Goal: Information Seeking & Learning: Check status

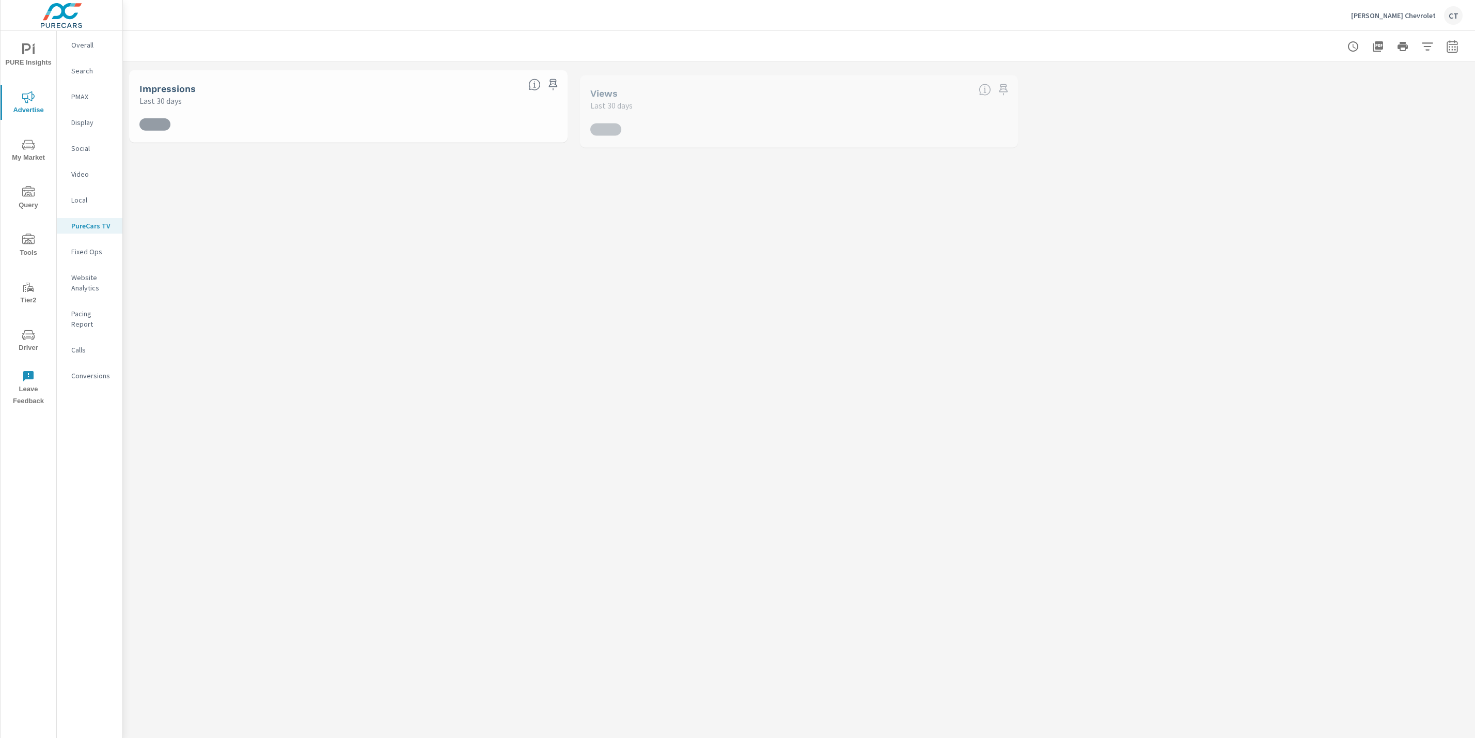
click at [86, 370] on div "Conversions" at bounding box center [90, 375] width 66 height 15
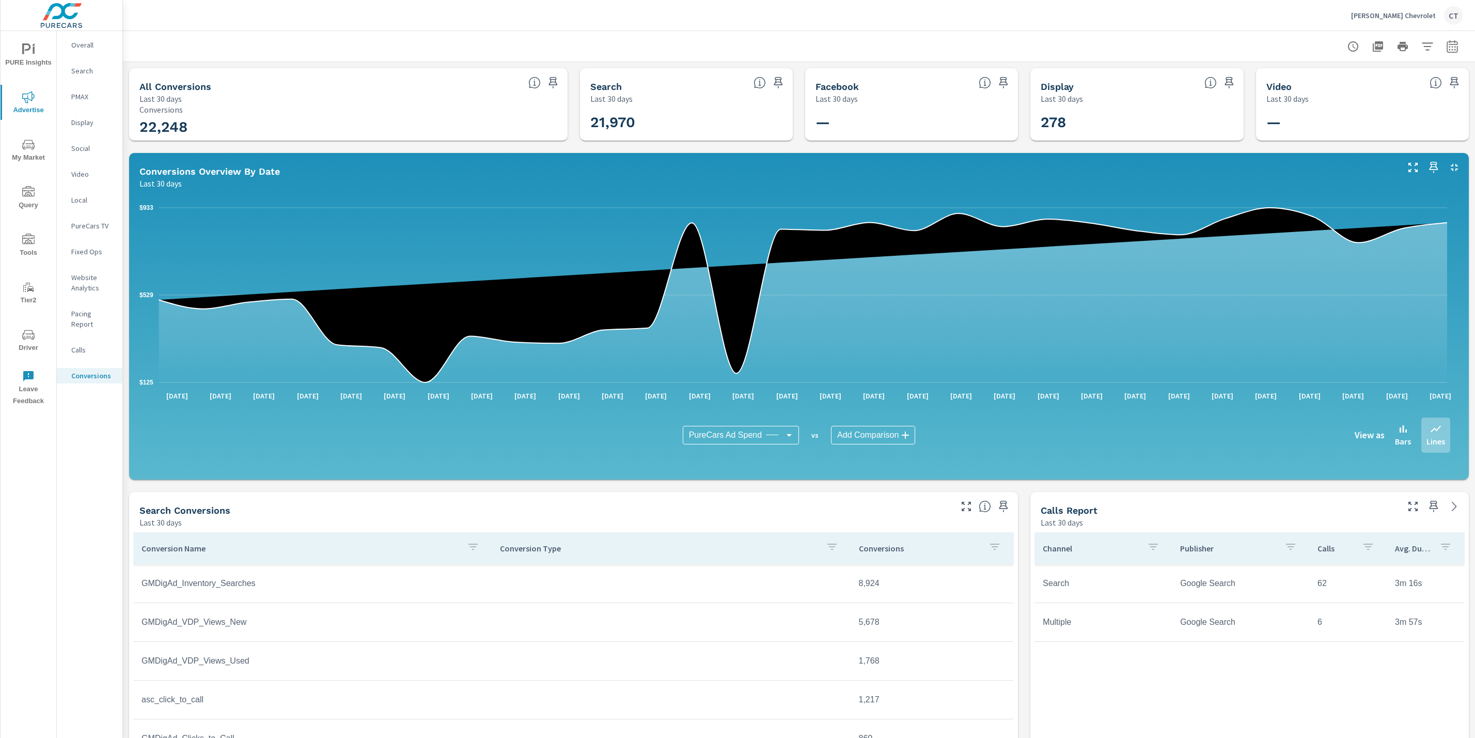
click at [1442, 44] on button "button" at bounding box center [1452, 46] width 21 height 21
click at [1389, 87] on select "Custom [DATE] Last week Last 7 days Last 14 days Last 30 days Last 45 days Last…" at bounding box center [1357, 89] width 103 height 21
click at [1306, 79] on select "Custom [DATE] Last week Last 7 days Last 14 days Last 30 days Last 45 days Last…" at bounding box center [1357, 89] width 103 height 21
select select "Month to date"
click at [1337, 149] on span "Apply" at bounding box center [1335, 146] width 42 height 10
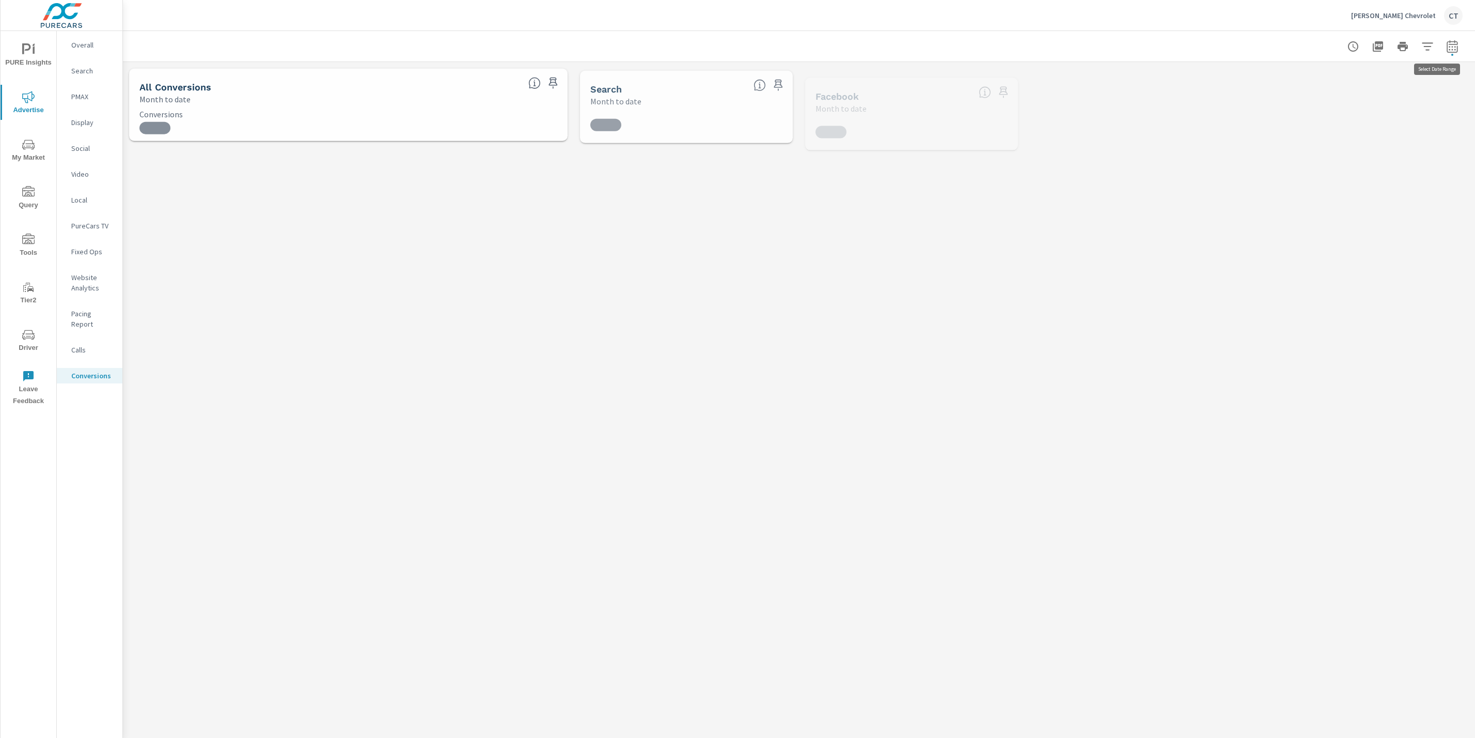
click at [1446, 42] on icon "button" at bounding box center [1452, 46] width 12 height 12
select select "Month to date"
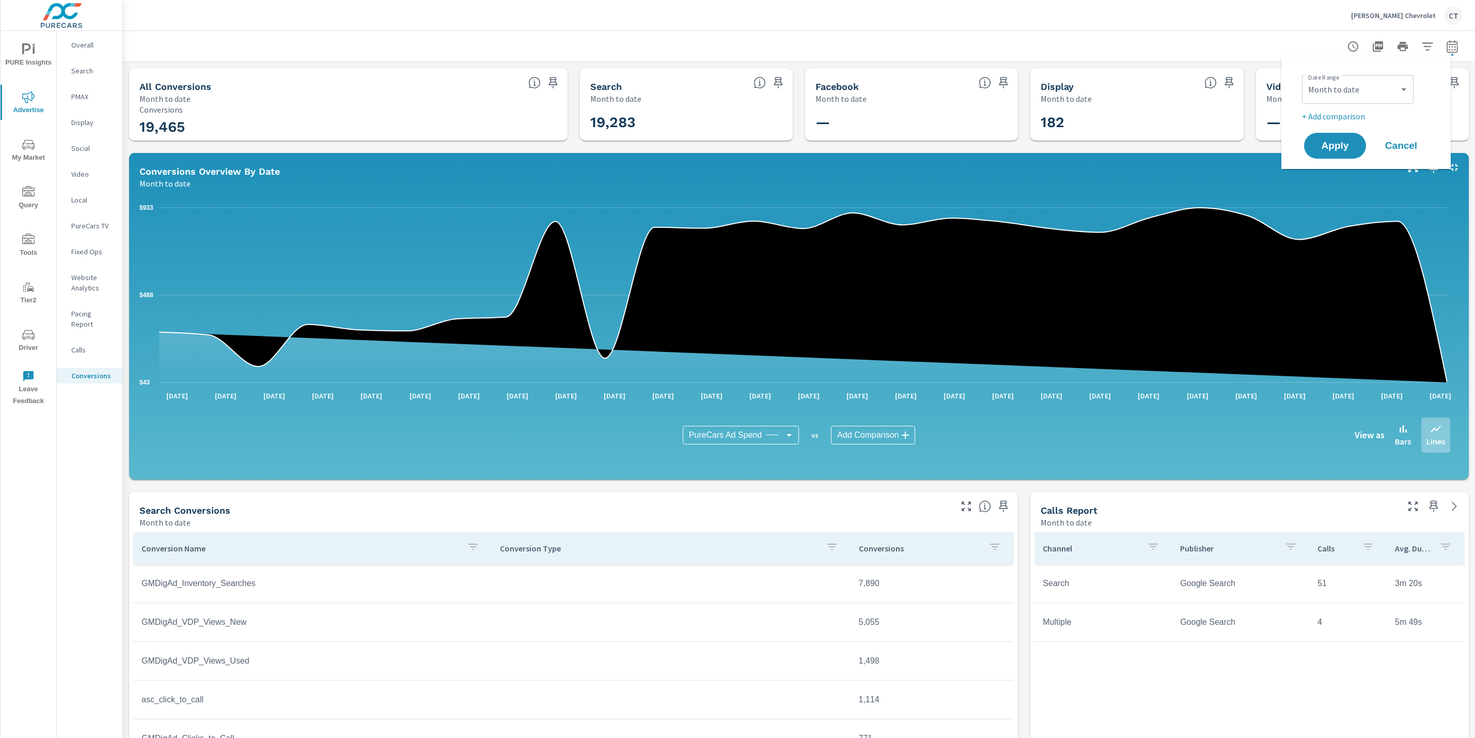
click at [1343, 118] on p "+ Add comparison" at bounding box center [1368, 116] width 132 height 12
select select "Previous period"
click at [1340, 170] on span "Apply" at bounding box center [1335, 175] width 42 height 10
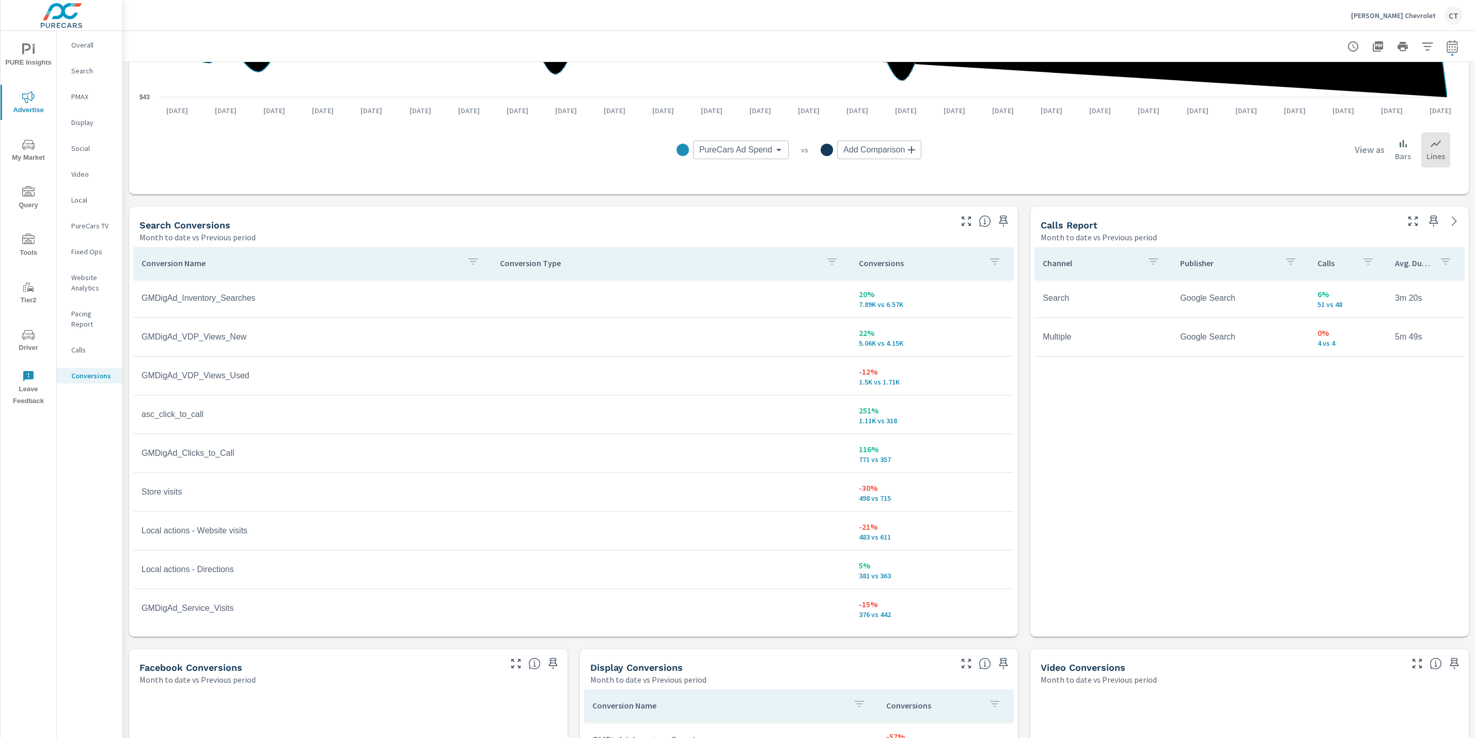
click at [860, 258] on p "Conversions" at bounding box center [920, 263] width 122 height 10
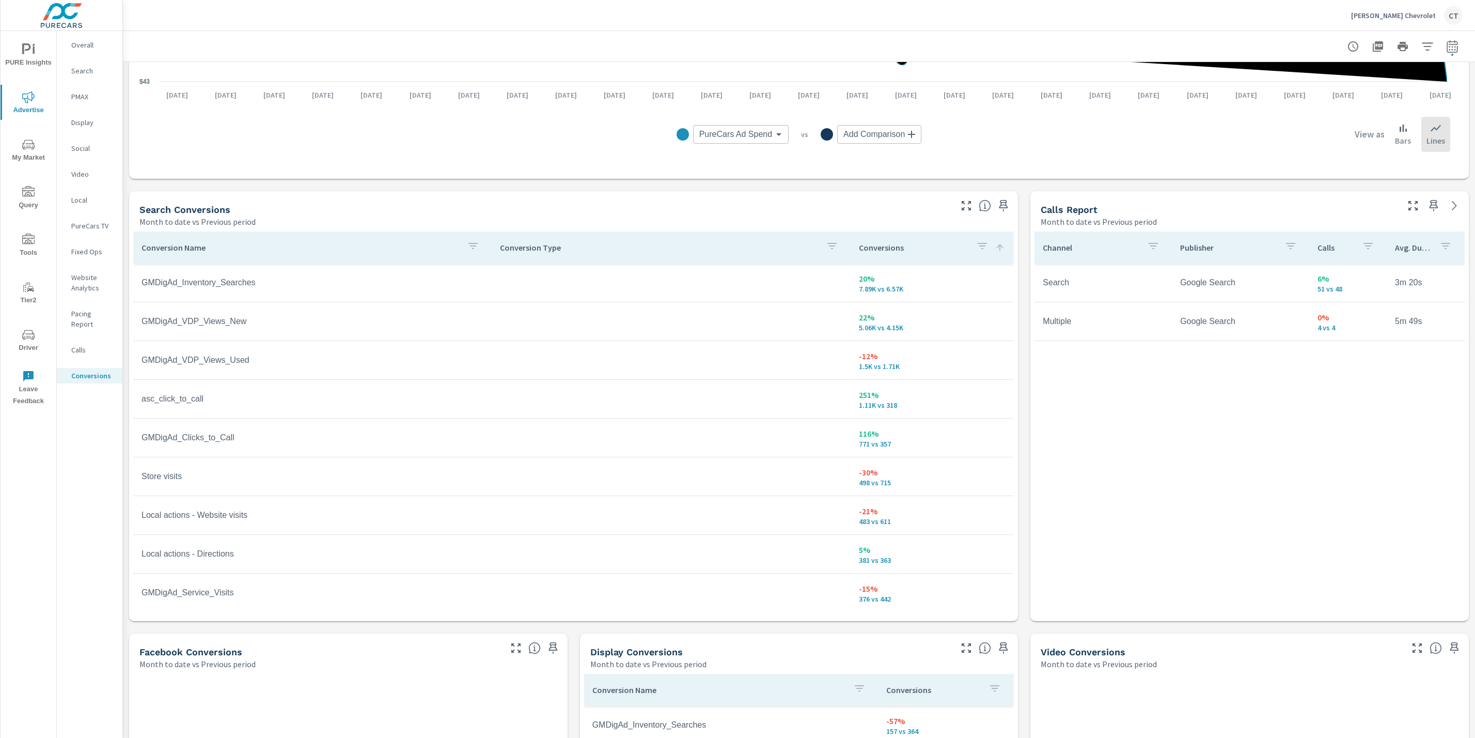
scroll to position [431, 0]
click at [958, 195] on div at bounding box center [986, 201] width 64 height 23
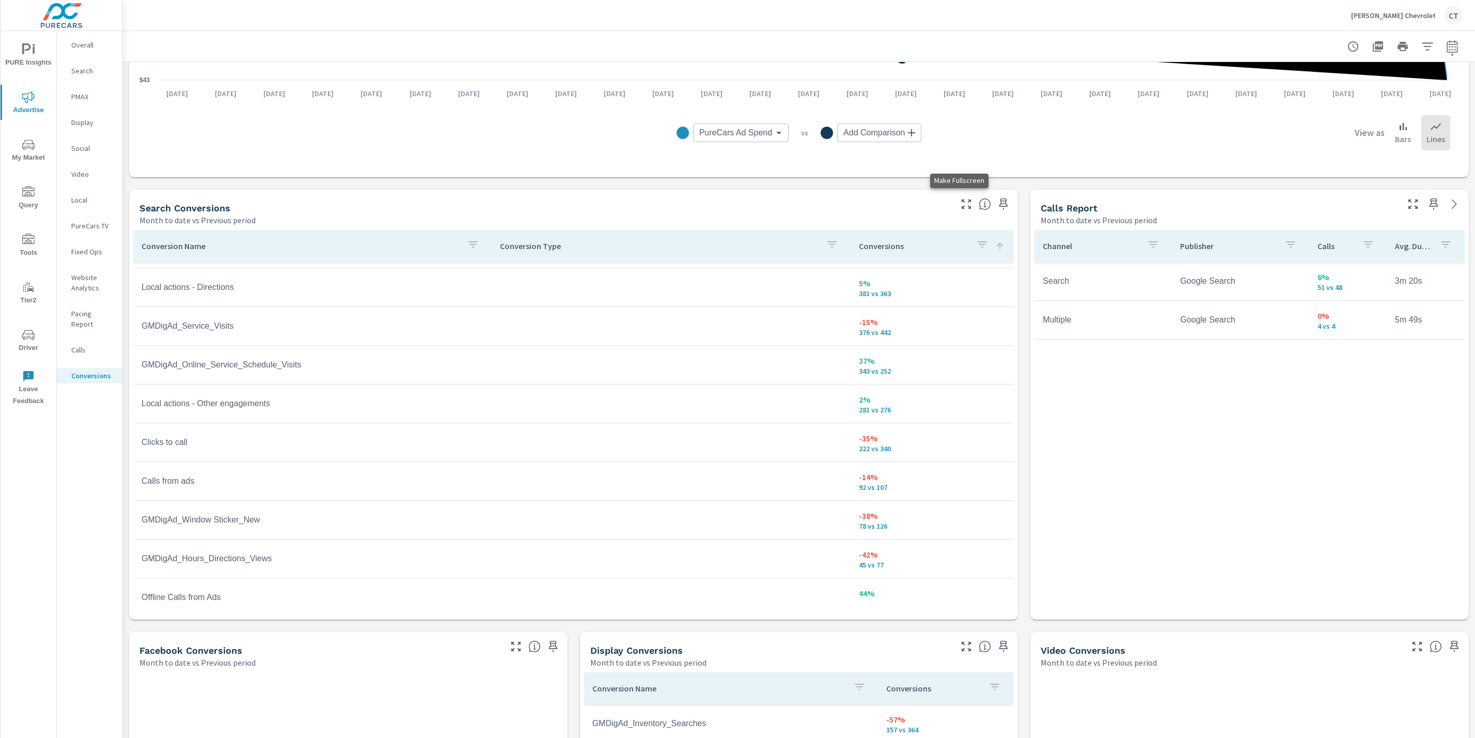
click at [960, 203] on icon "button" at bounding box center [966, 204] width 12 height 12
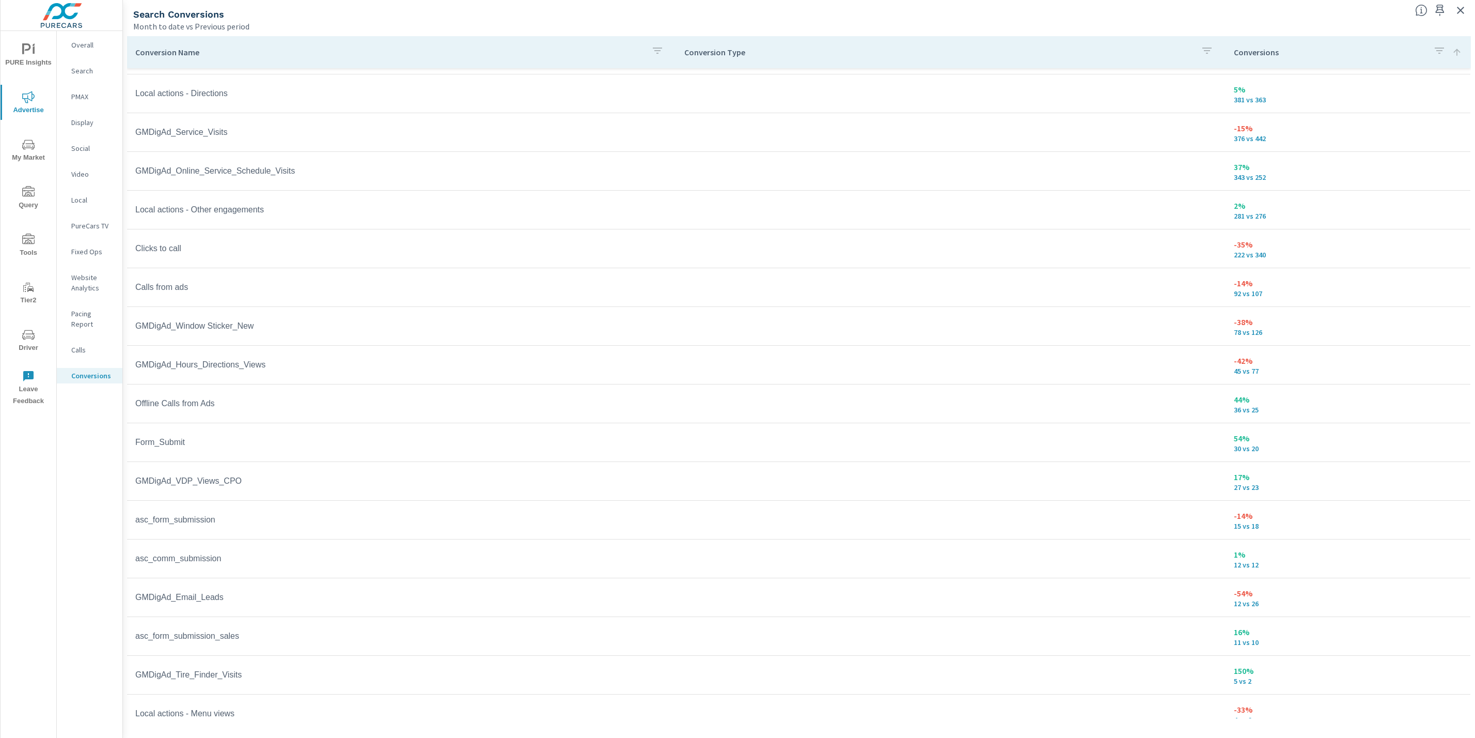
scroll to position [95, 0]
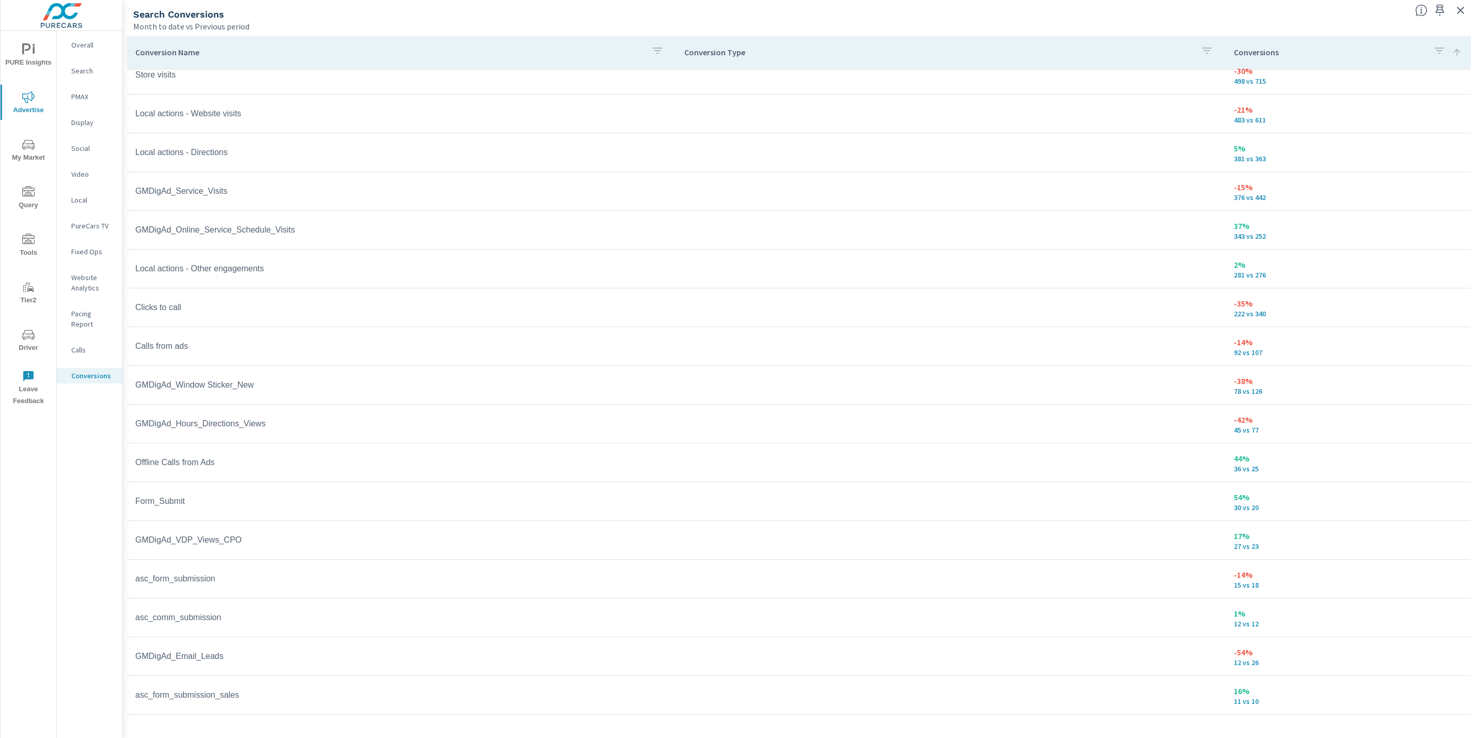
scroll to position [318, 0]
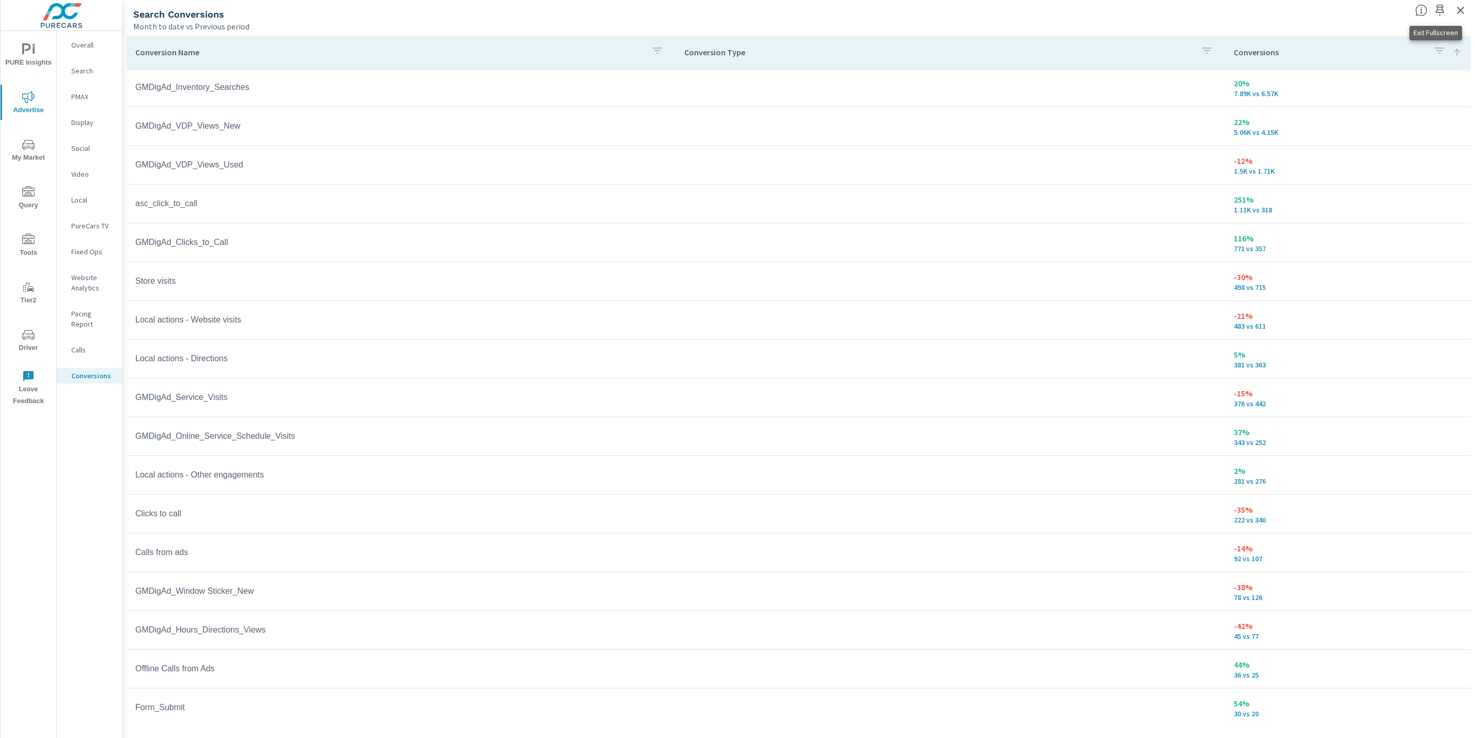
click at [1464, 17] on button "button" at bounding box center [1460, 10] width 17 height 17
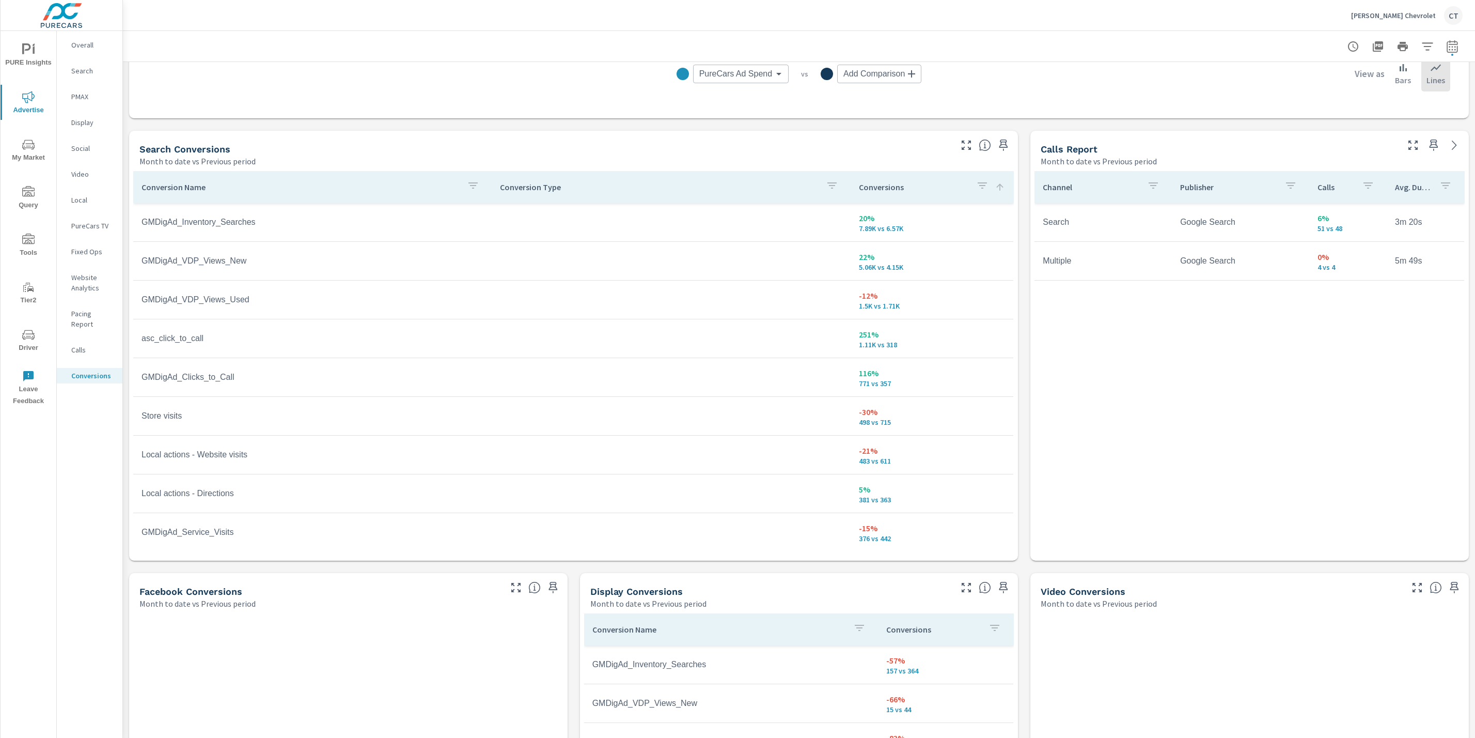
scroll to position [463, 0]
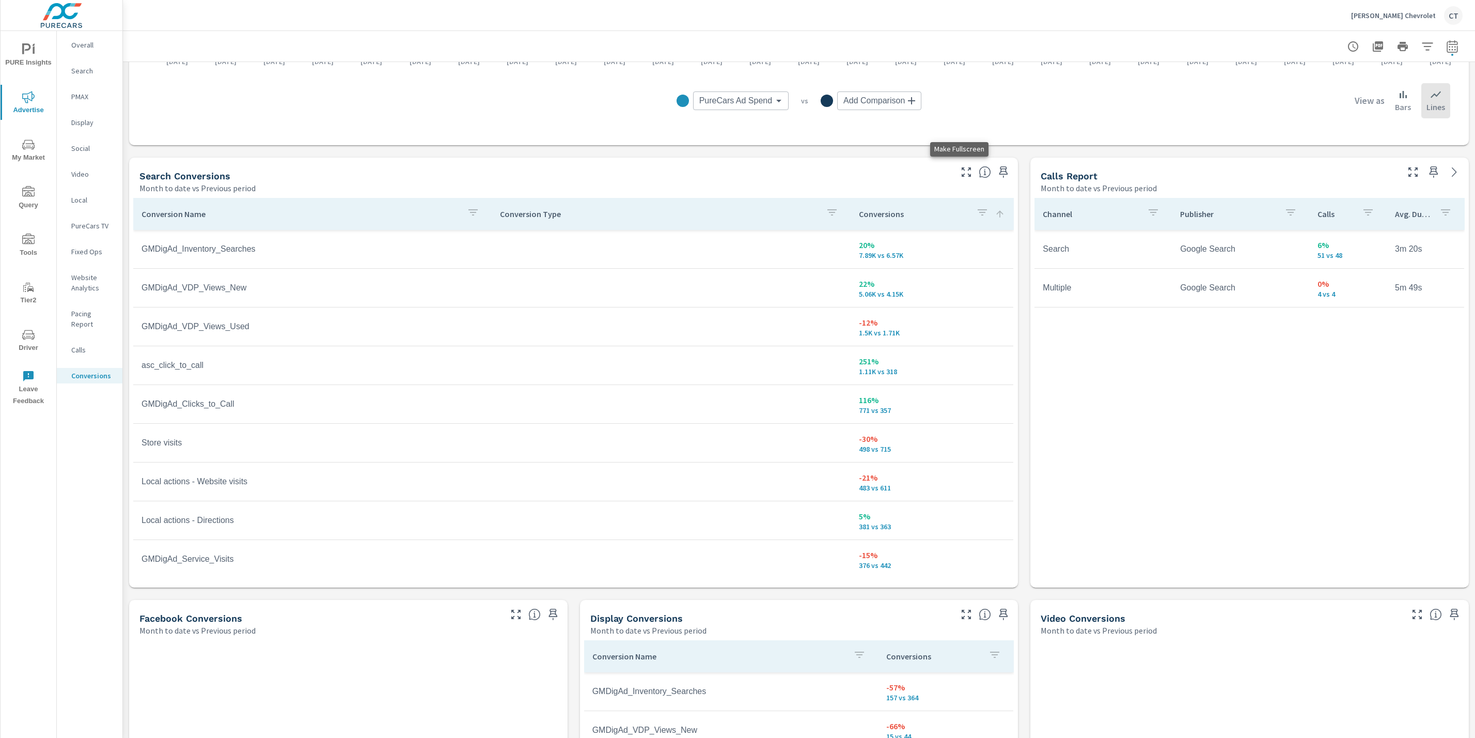
click at [960, 173] on icon "button" at bounding box center [966, 172] width 12 height 12
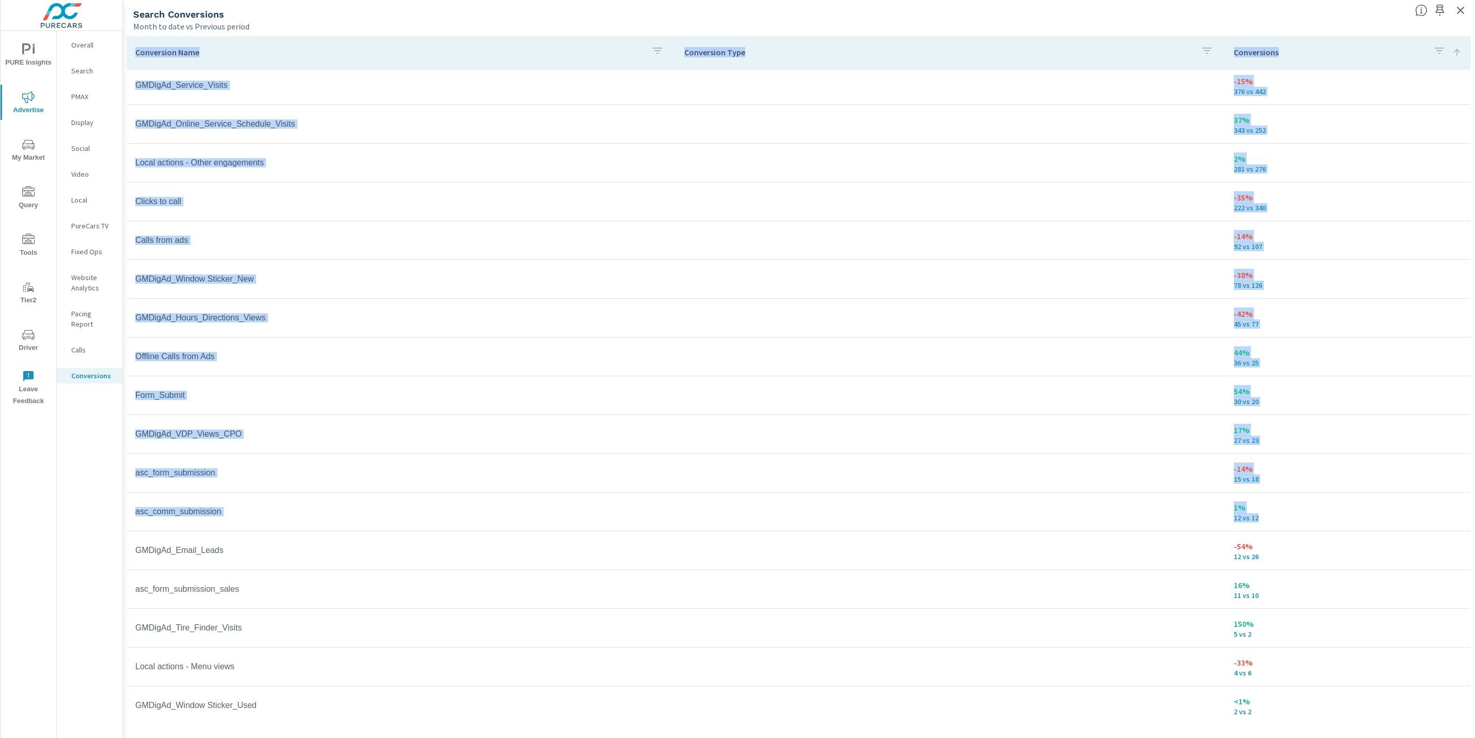
scroll to position [318, 0]
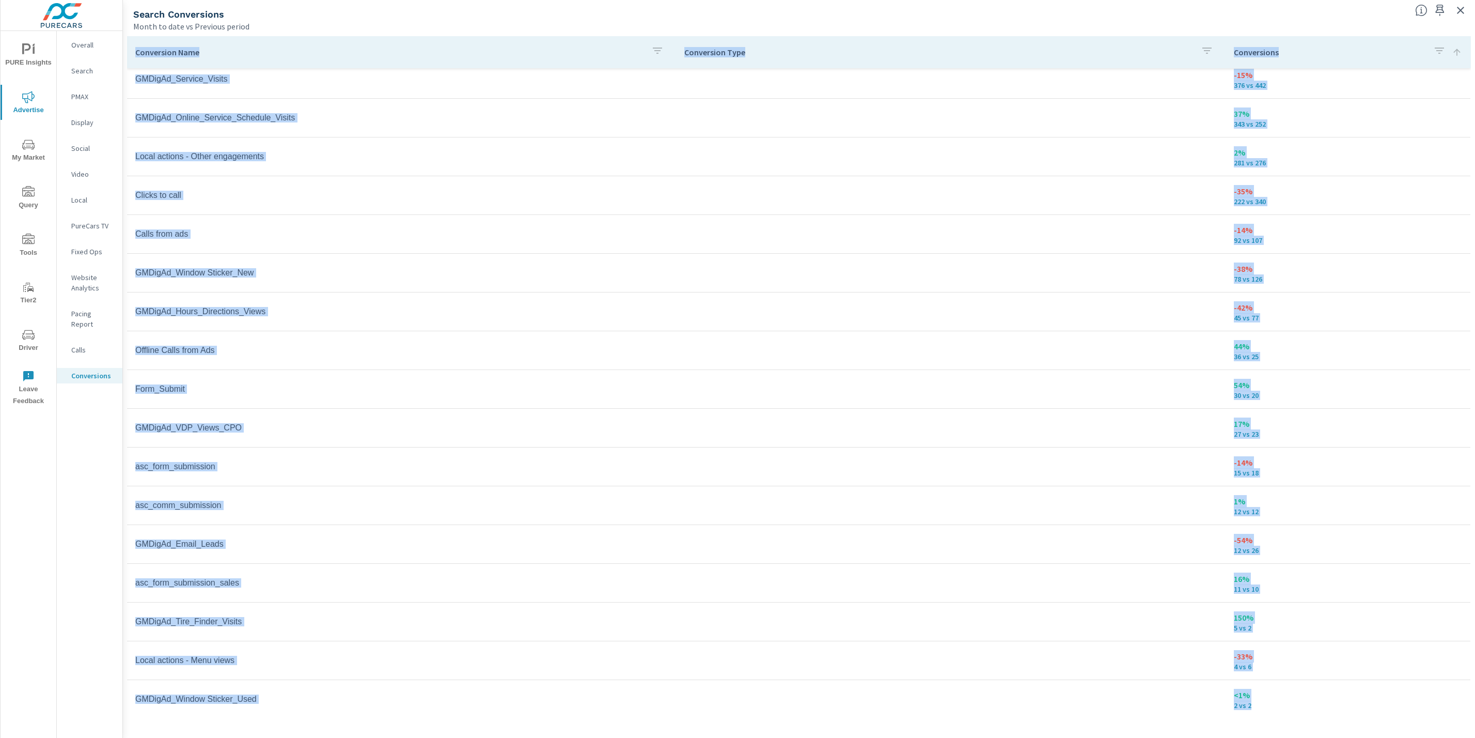
drag, startPoint x: 131, startPoint y: 11, endPoint x: 1325, endPoint y: 704, distance: 1380.7
click at [1325, 704] on div "Search Conversions Month to date vs Previous period Conversion Name Conversion …" at bounding box center [799, 367] width 1352 height 742
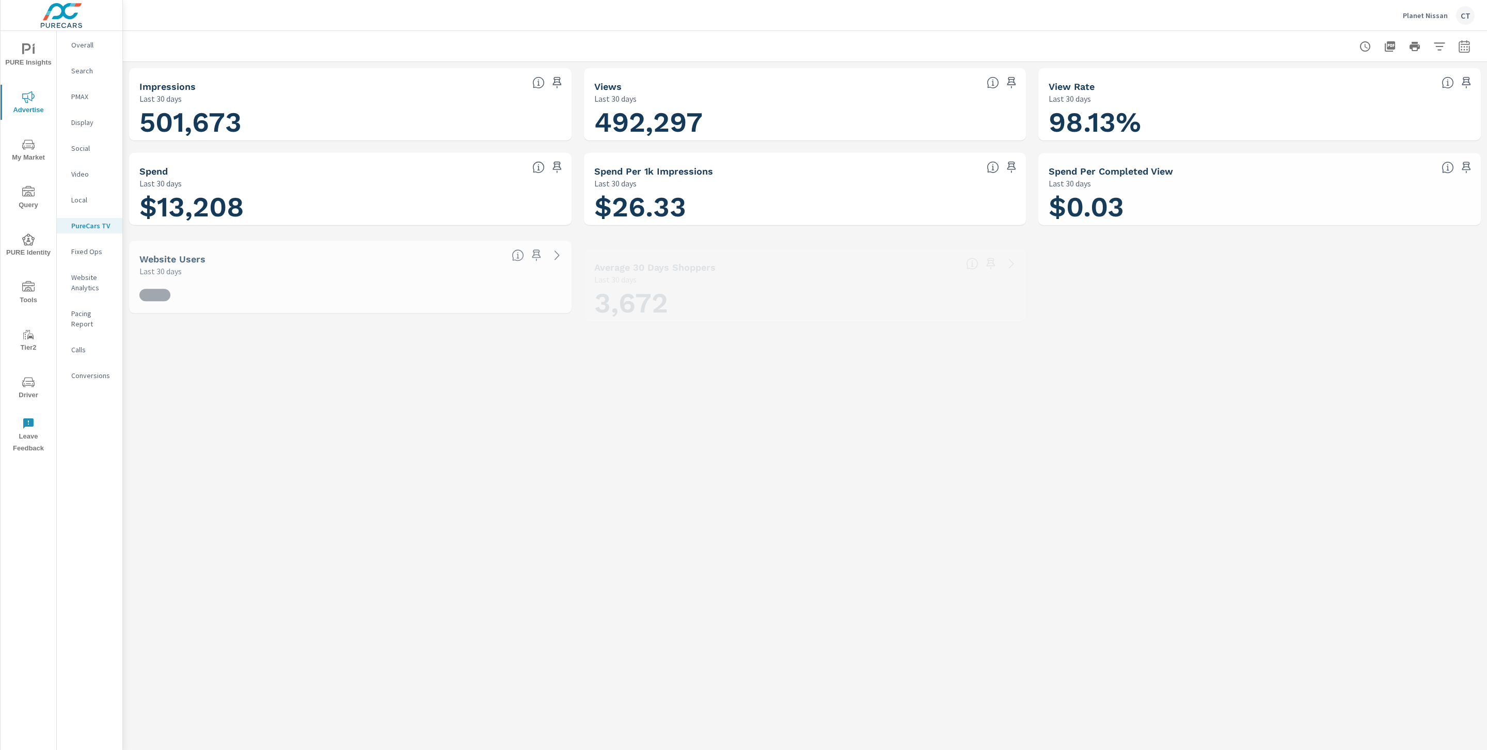
scroll to position [1, 0]
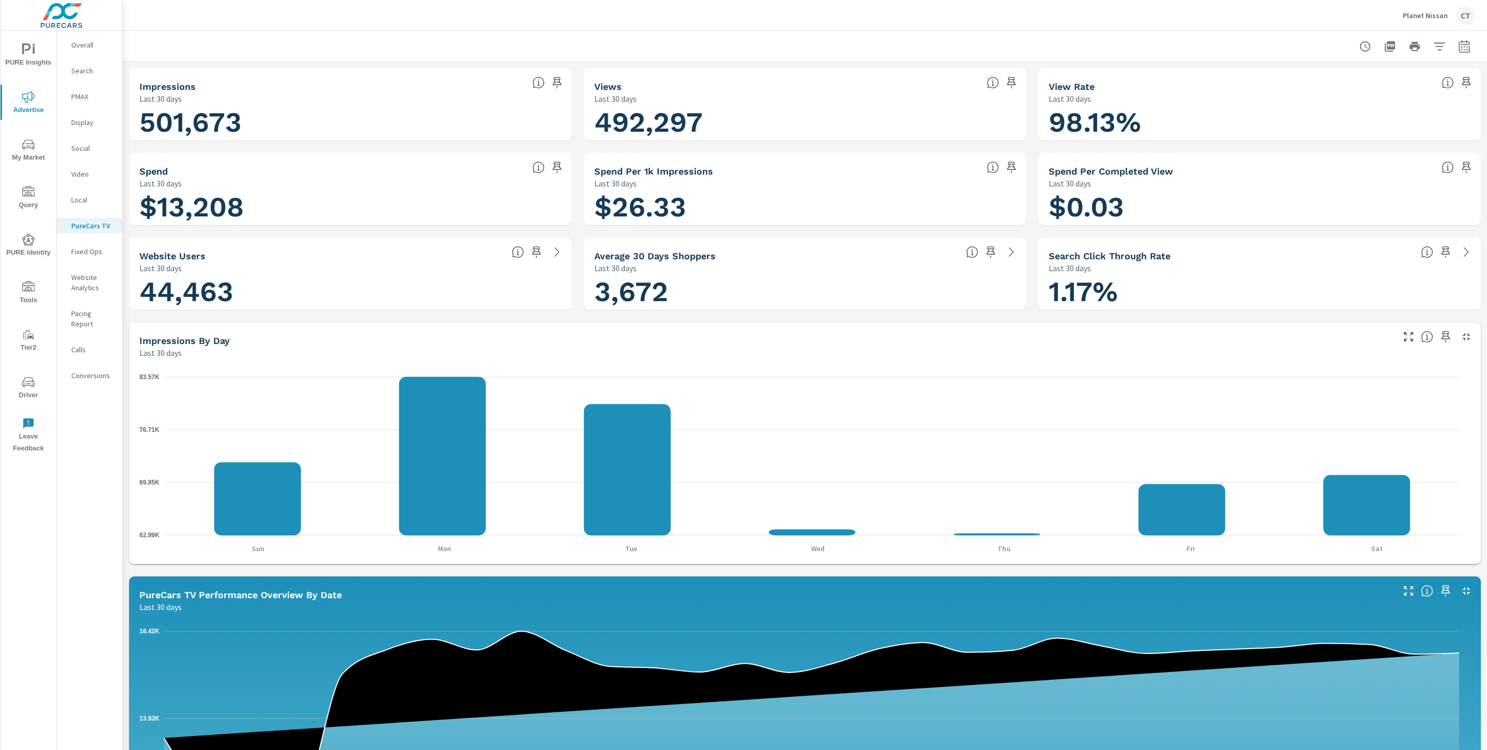
click at [26, 394] on span "Driver" at bounding box center [29, 388] width 50 height 25
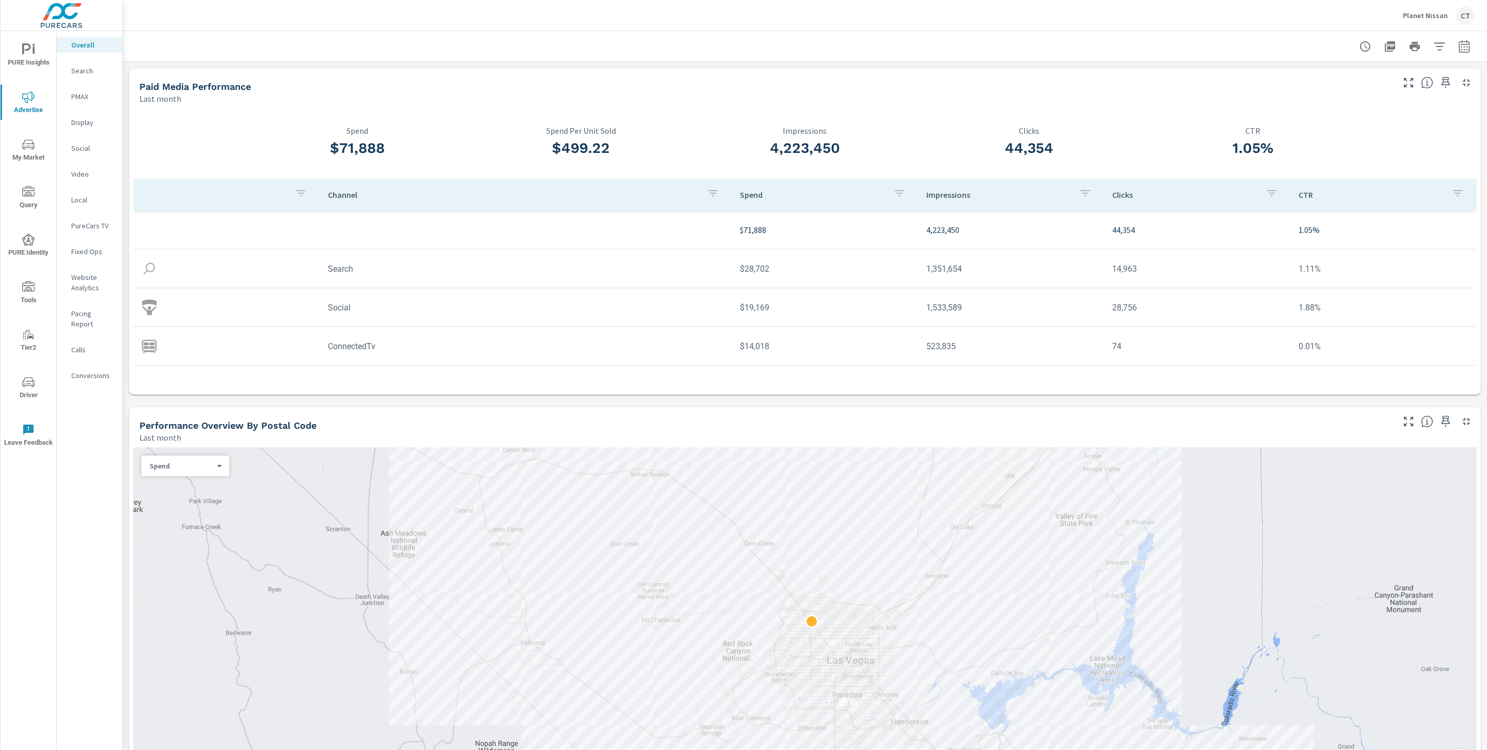
click at [28, 143] on icon "nav menu" at bounding box center [28, 144] width 12 height 12
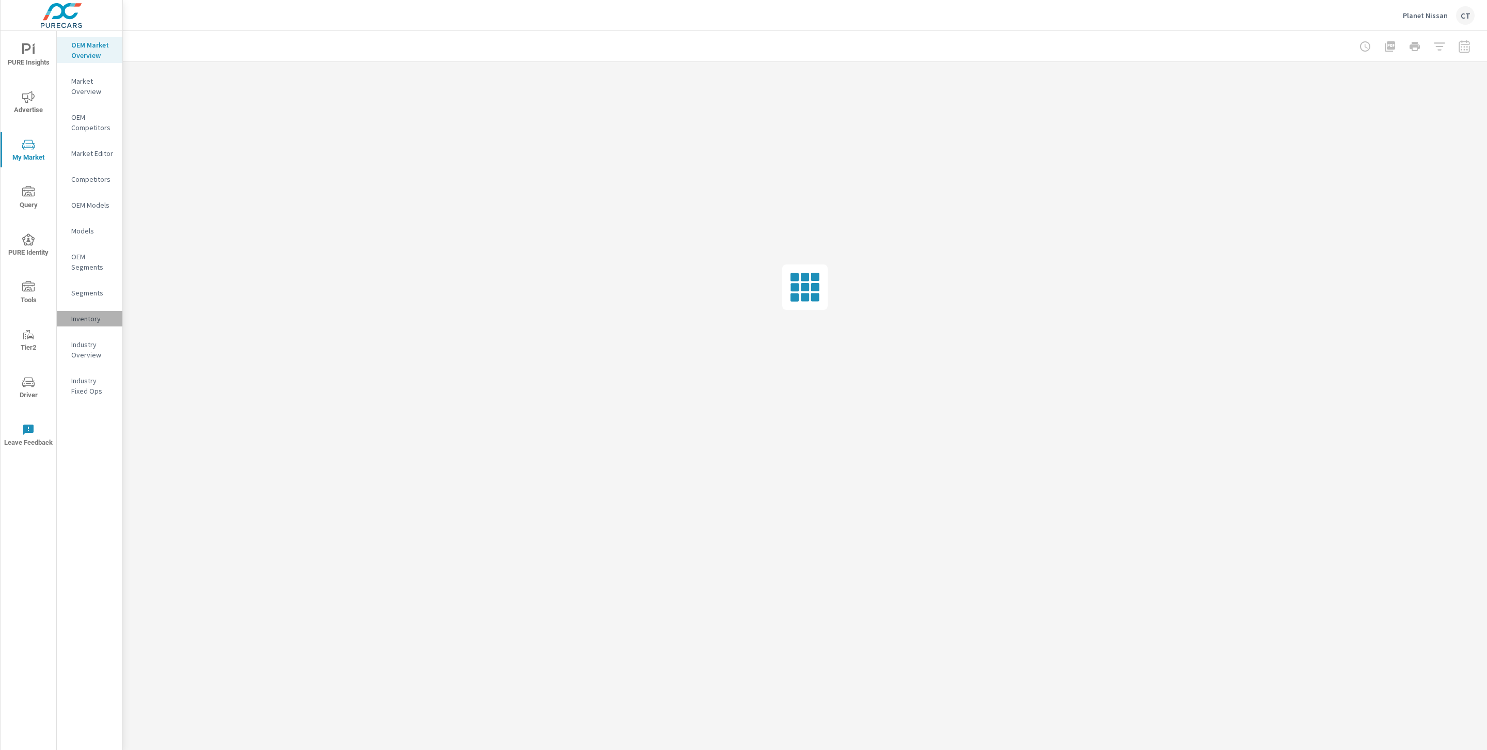
click at [82, 311] on div "Inventory" at bounding box center [90, 318] width 66 height 15
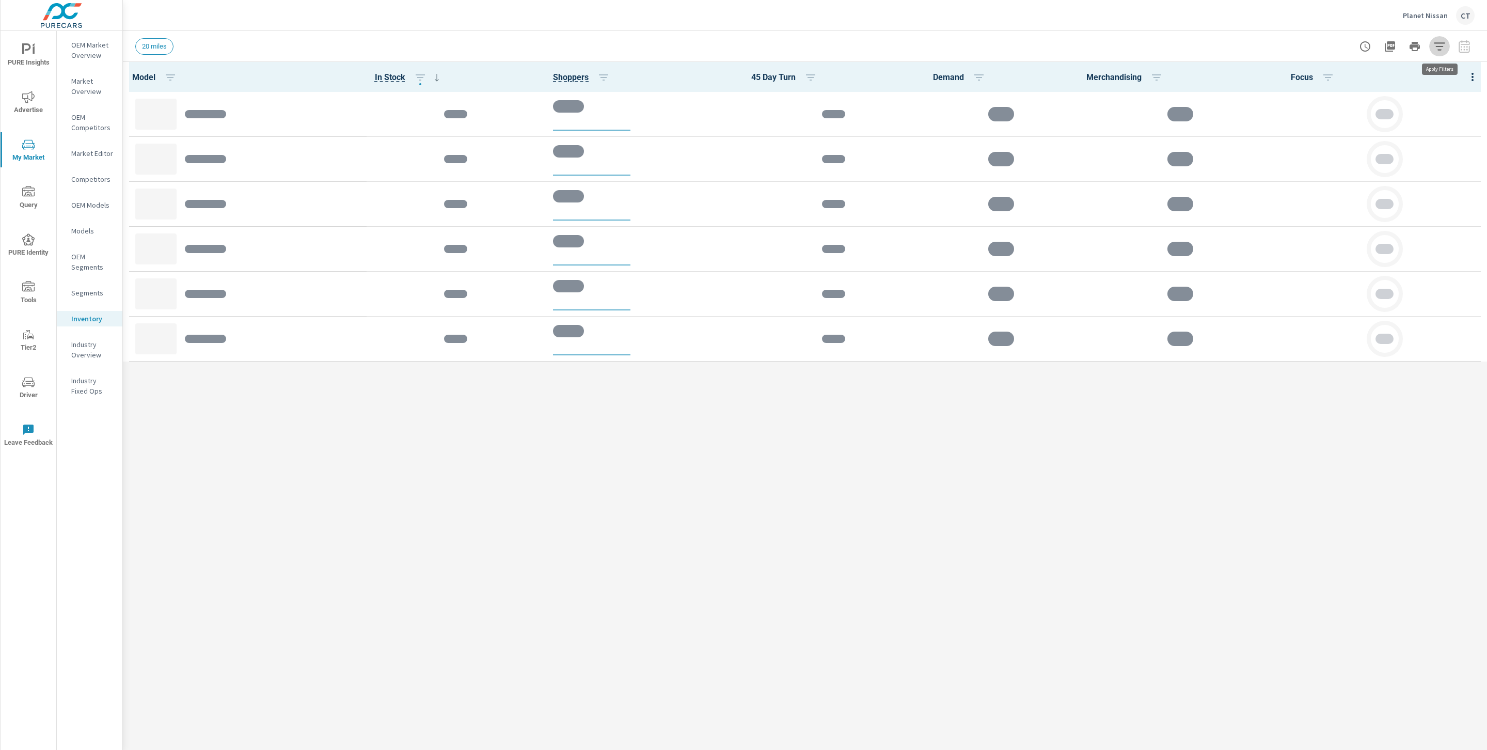
click at [1444, 50] on icon "button" at bounding box center [1440, 46] width 12 height 12
click at [1357, 85] on body "PURE Insights Advertise My Market Query PURE Identity Tools Tier2 Driver Leave …" at bounding box center [743, 375] width 1487 height 750
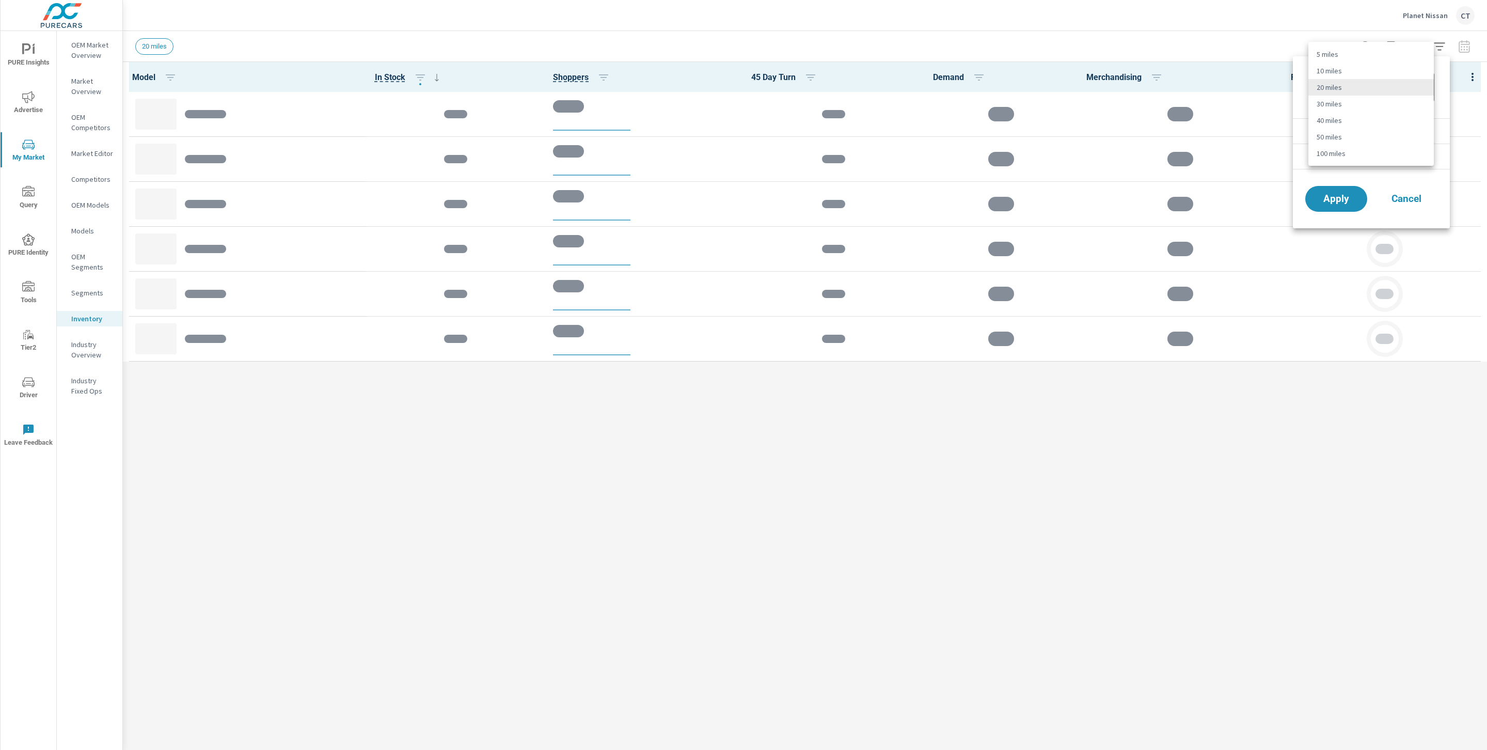
click at [1360, 98] on li "30 miles" at bounding box center [1372, 104] width 126 height 17
type Distance "30"
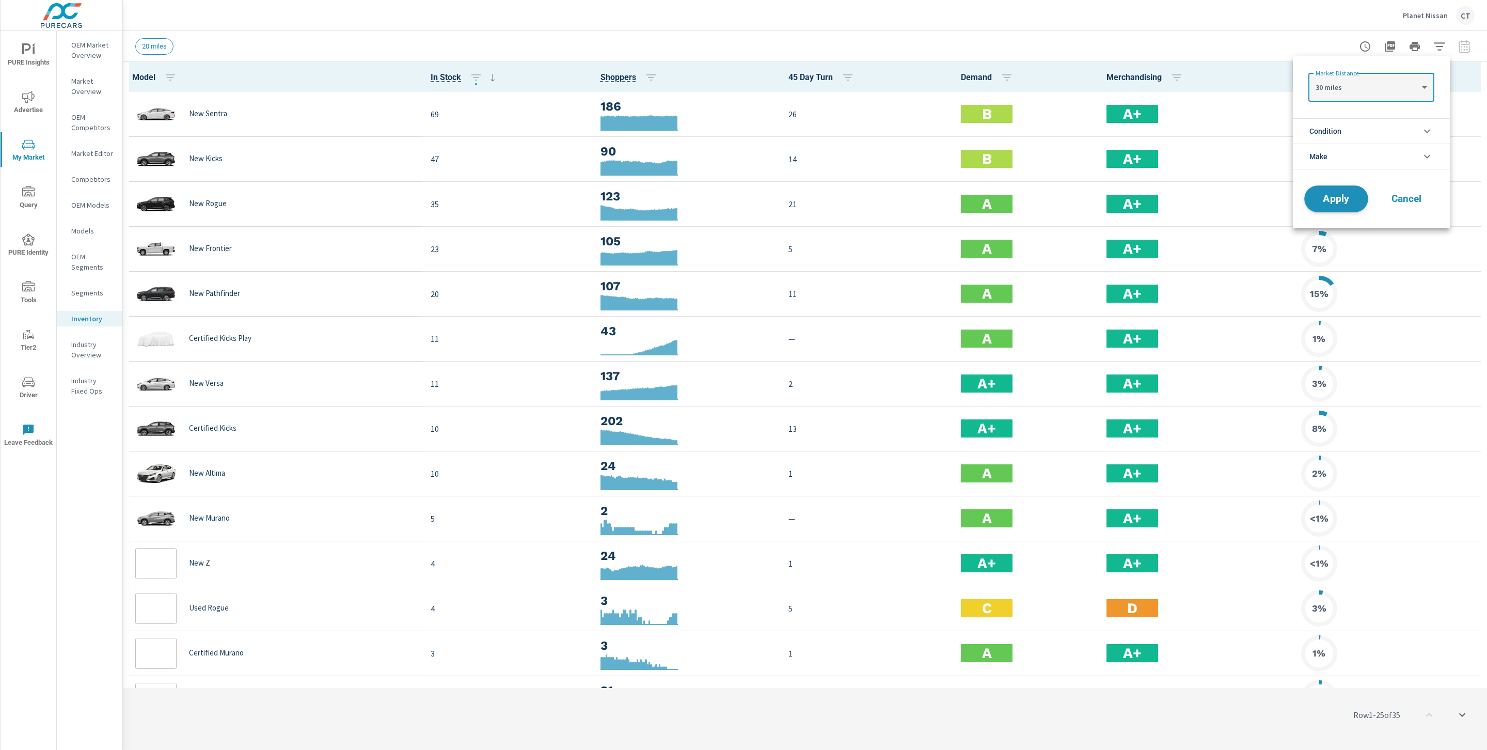
click at [1342, 201] on span "Apply" at bounding box center [1336, 199] width 42 height 10
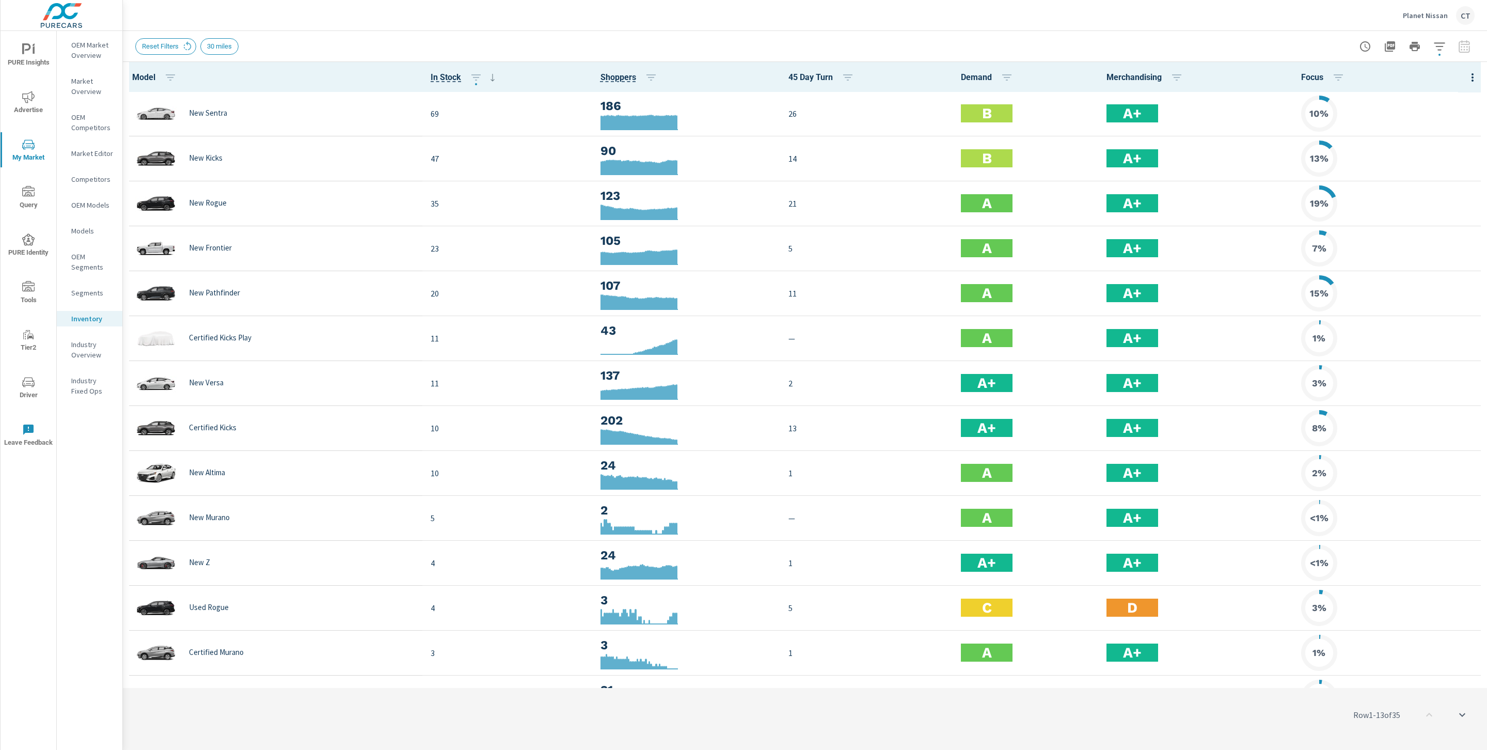
click at [1208, 26] on div "Planet Nissan CT" at bounding box center [805, 15] width 1340 height 30
click at [36, 45] on span "PURE Insights" at bounding box center [29, 55] width 50 height 25
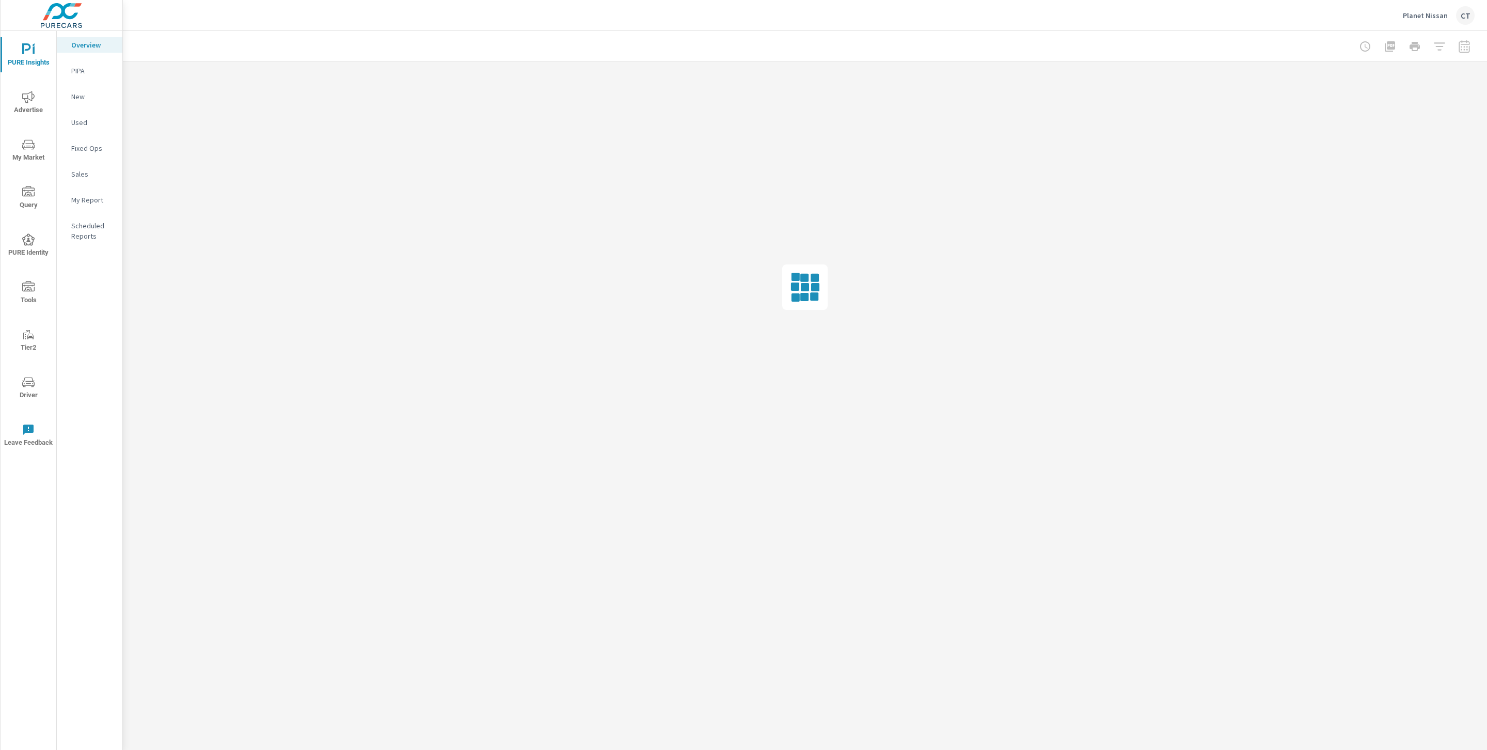
click at [88, 203] on p "My Report" at bounding box center [92, 200] width 43 height 10
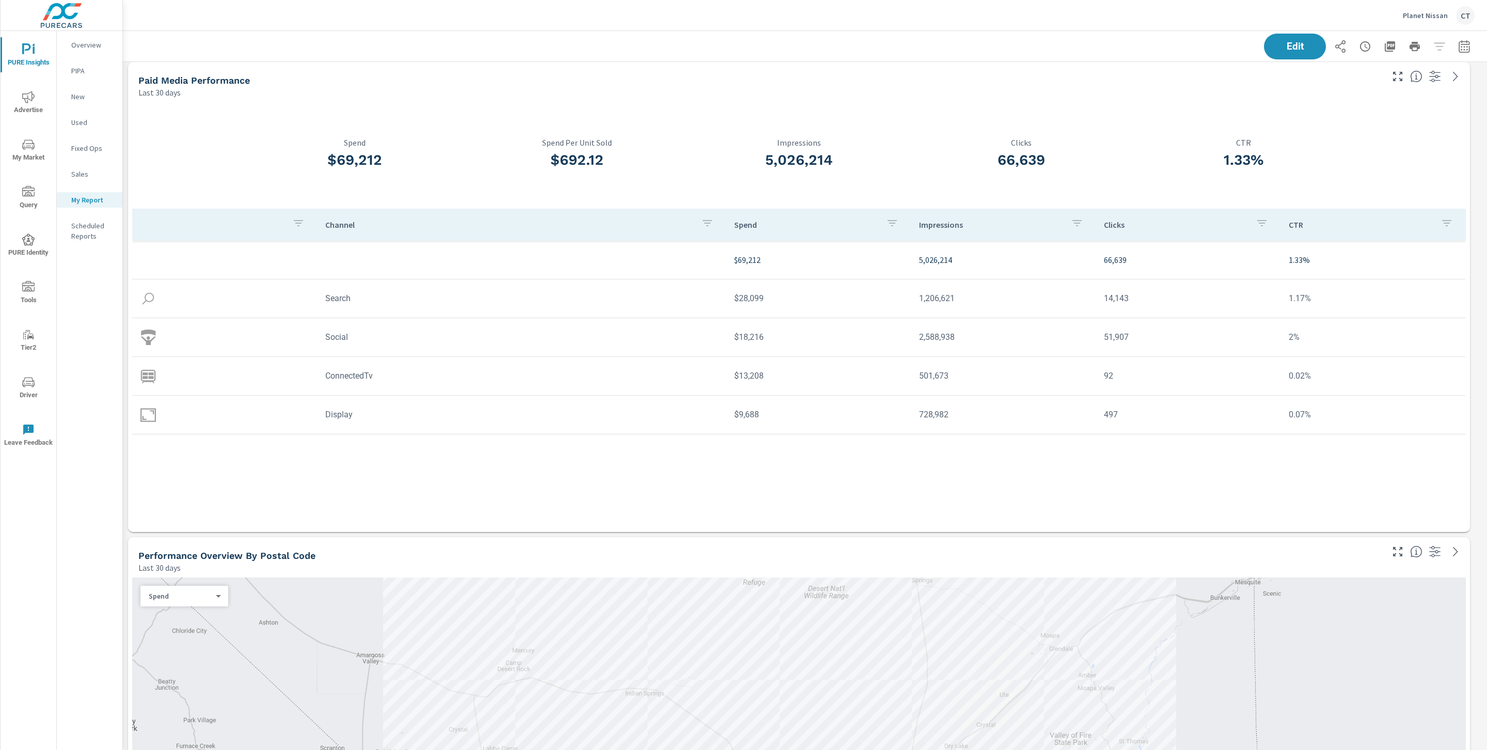
scroll to position [723, 0]
drag, startPoint x: 771, startPoint y: 332, endPoint x: 720, endPoint y: 332, distance: 51.1
click at [720, 332] on tr "Social $18,216 2,588,938 51,907 2%" at bounding box center [799, 333] width 1334 height 39
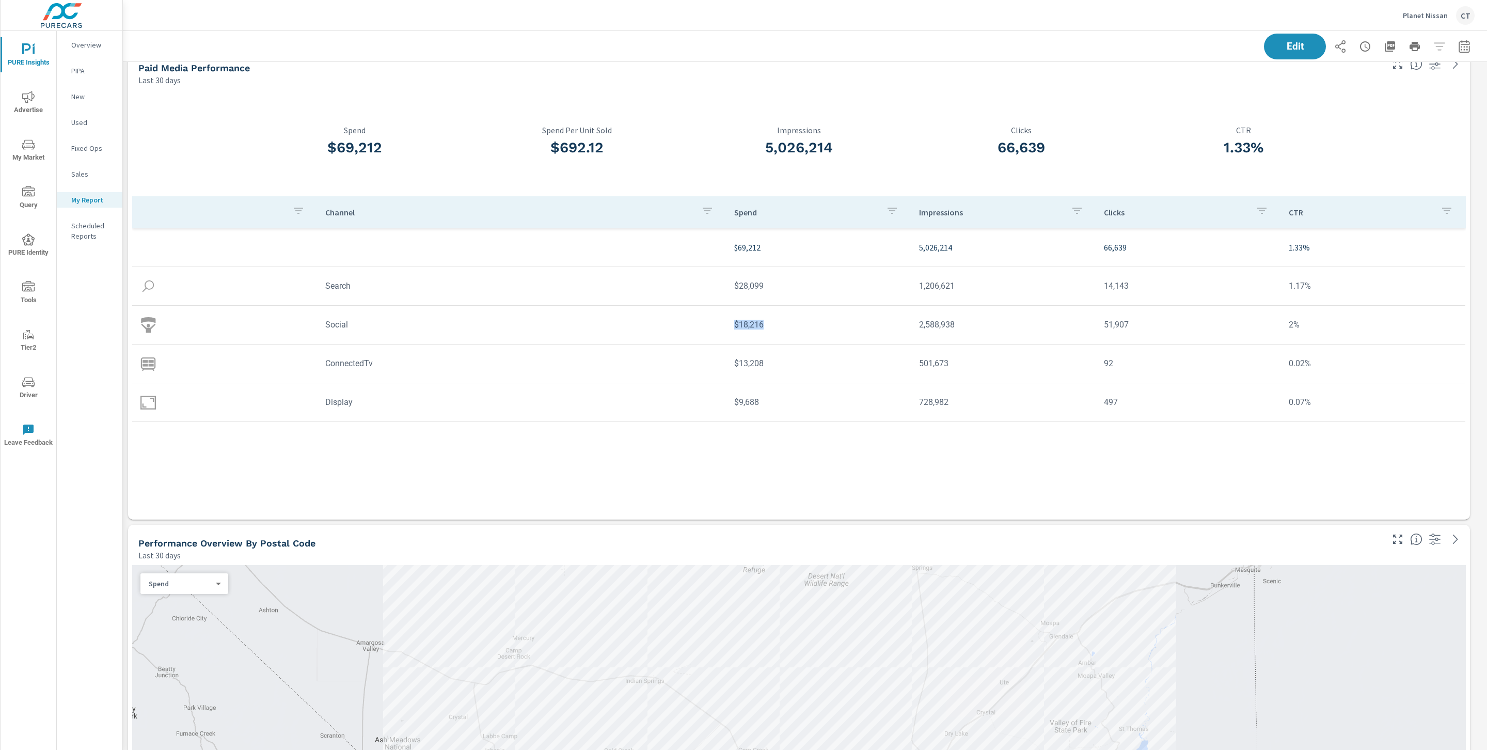
scroll to position [725, 0]
click at [1116, 433] on div "Channel Spend Impressions Clicks CTR $69,212 5,026,214 66,639 1.33% Search $28,…" at bounding box center [799, 353] width 1334 height 304
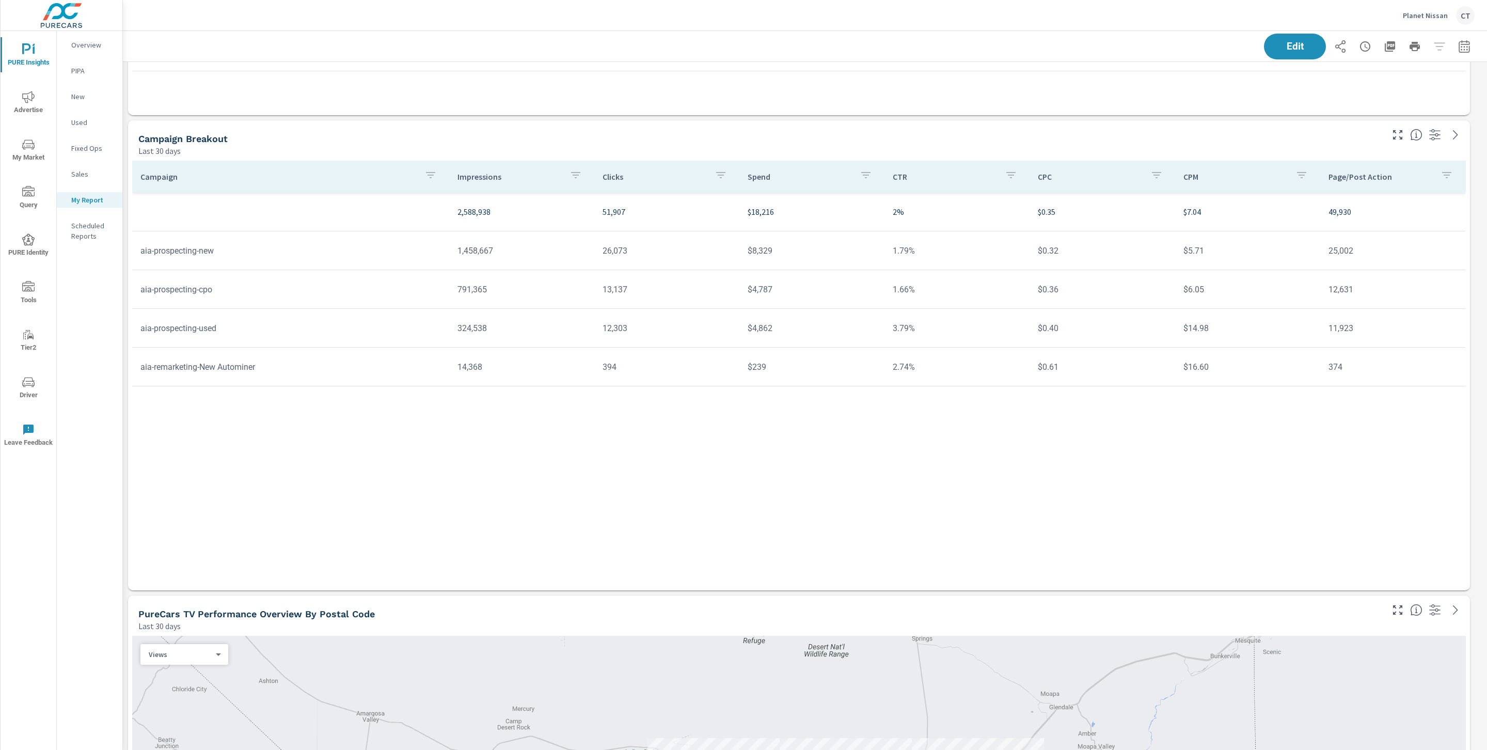
scroll to position [2932, 0]
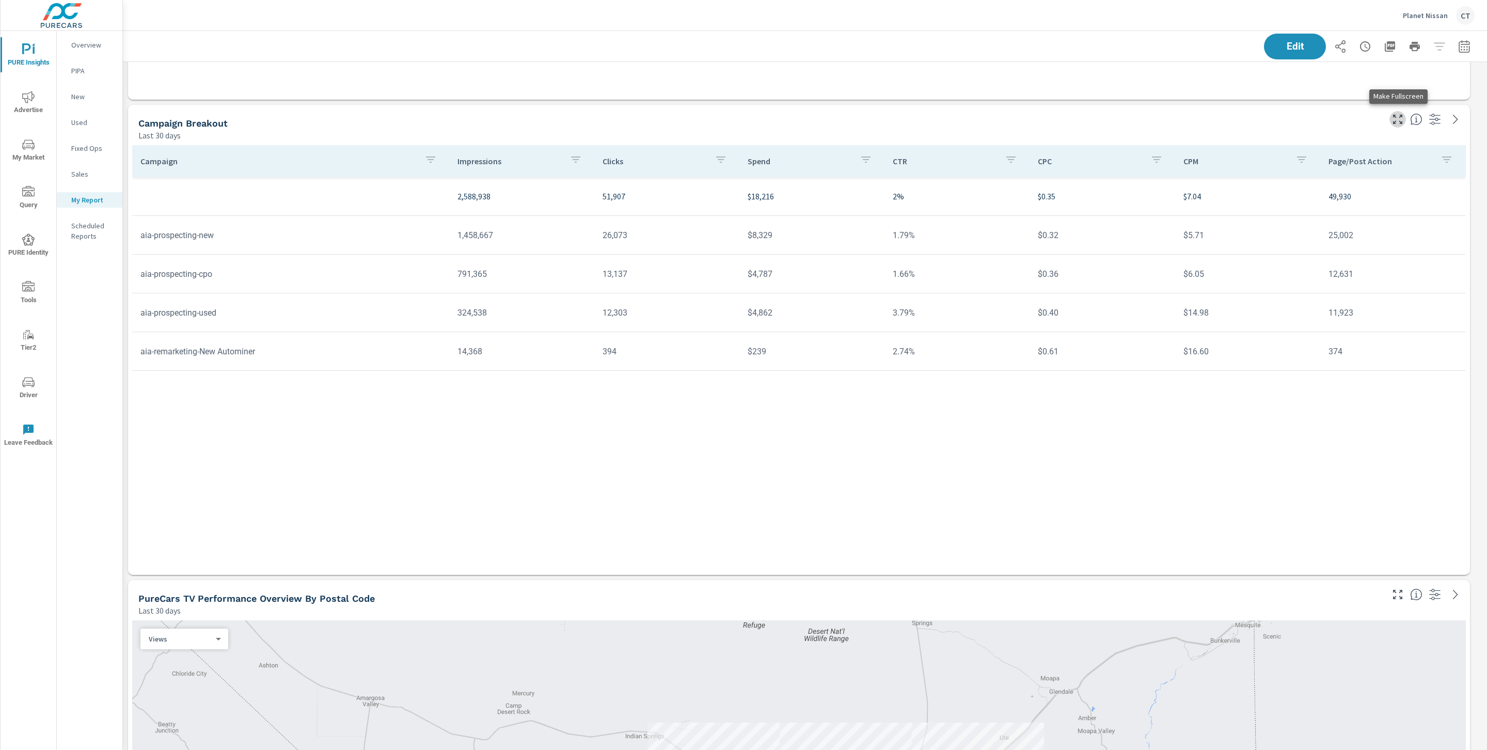
click at [1402, 121] on icon "button" at bounding box center [1398, 119] width 12 height 12
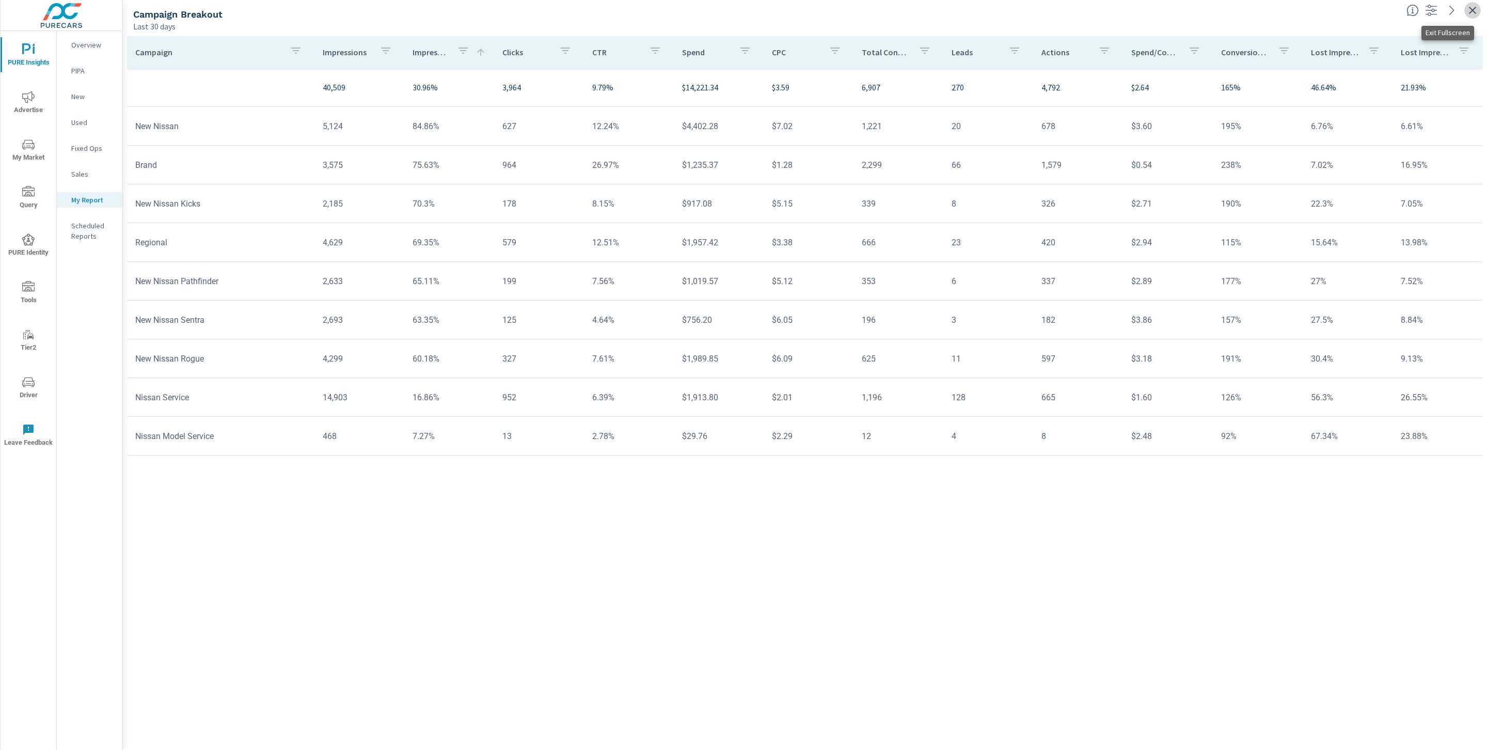
click at [1476, 11] on icon "button" at bounding box center [1473, 10] width 12 height 12
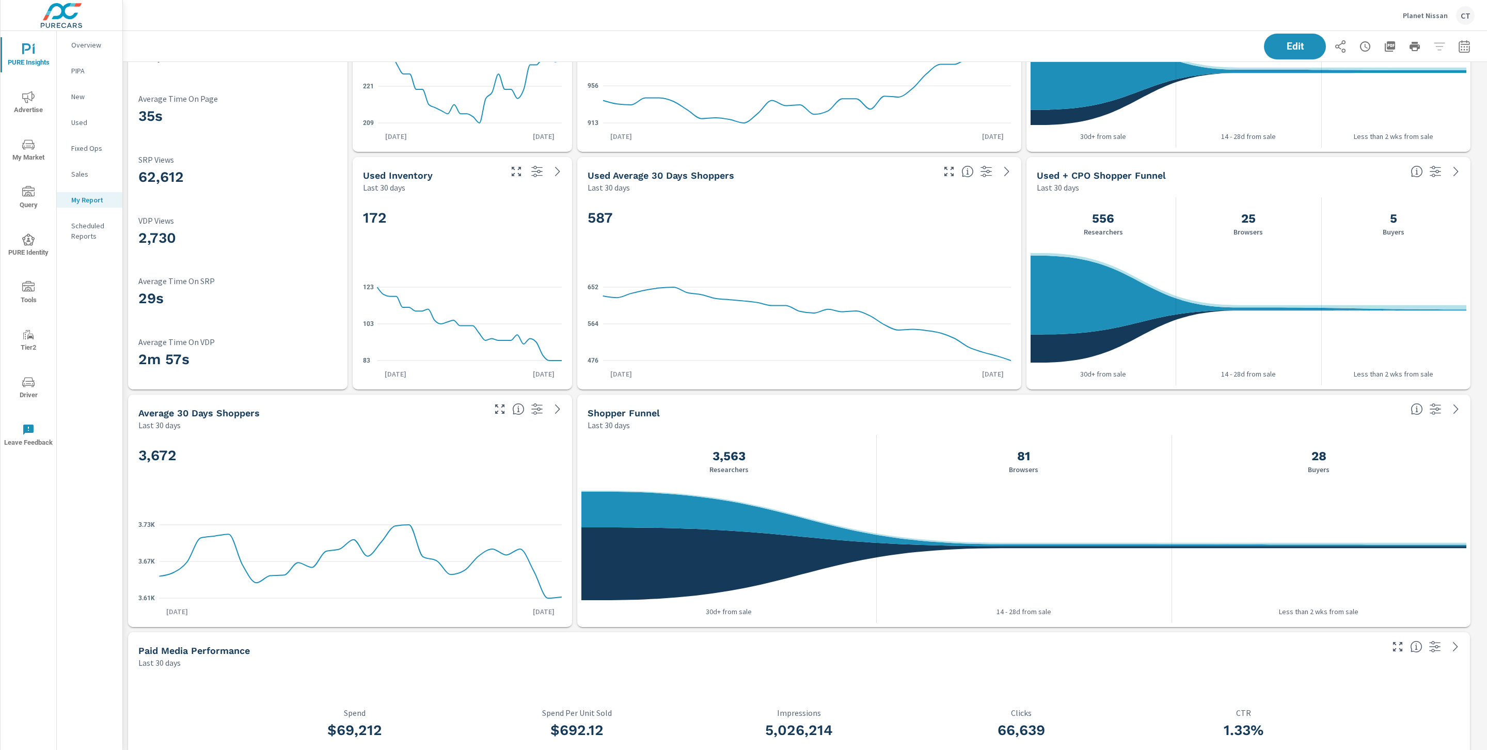
scroll to position [141, 0]
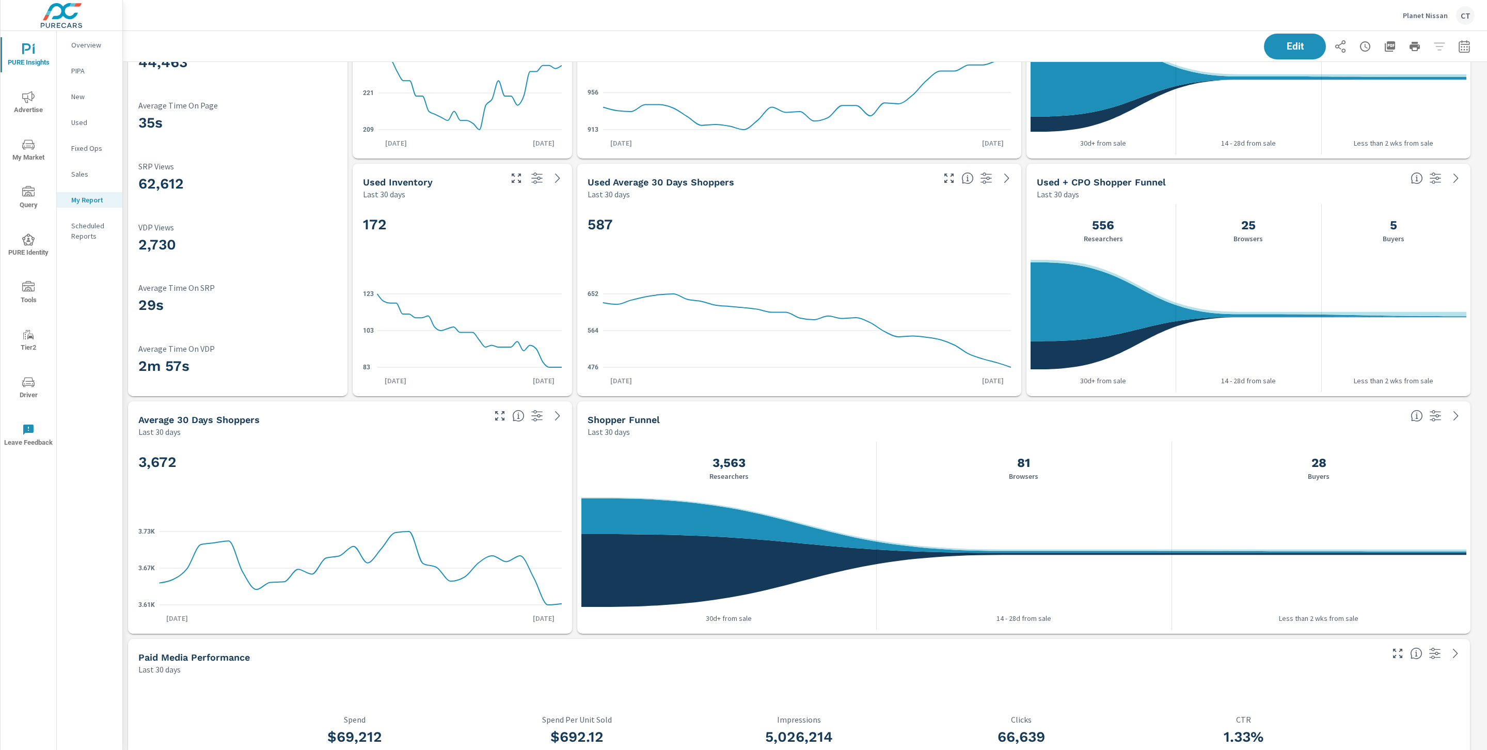
click at [39, 95] on span "Advertise" at bounding box center [29, 103] width 50 height 25
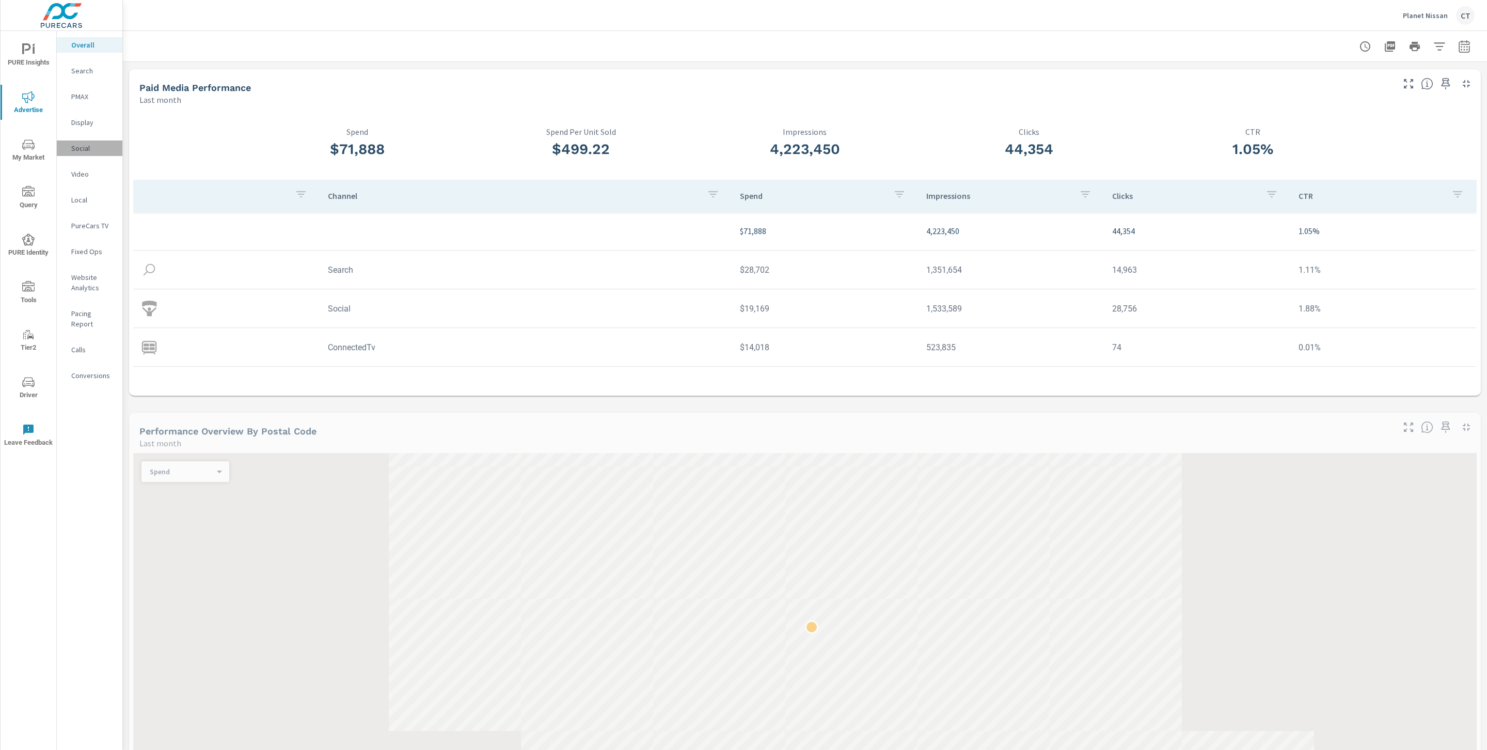
click at [81, 149] on p "Social" at bounding box center [92, 148] width 43 height 10
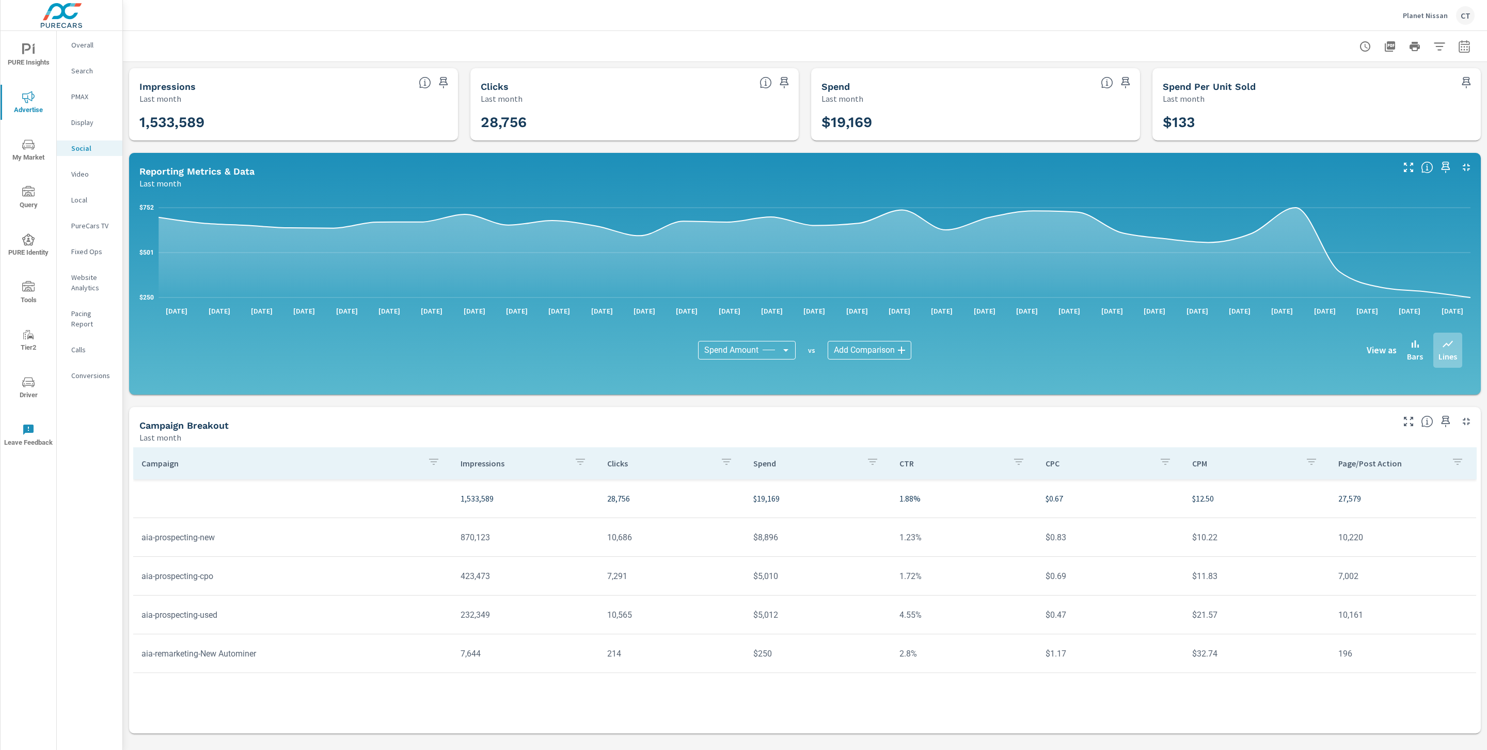
click at [1408, 420] on icon "button" at bounding box center [1409, 421] width 12 height 12
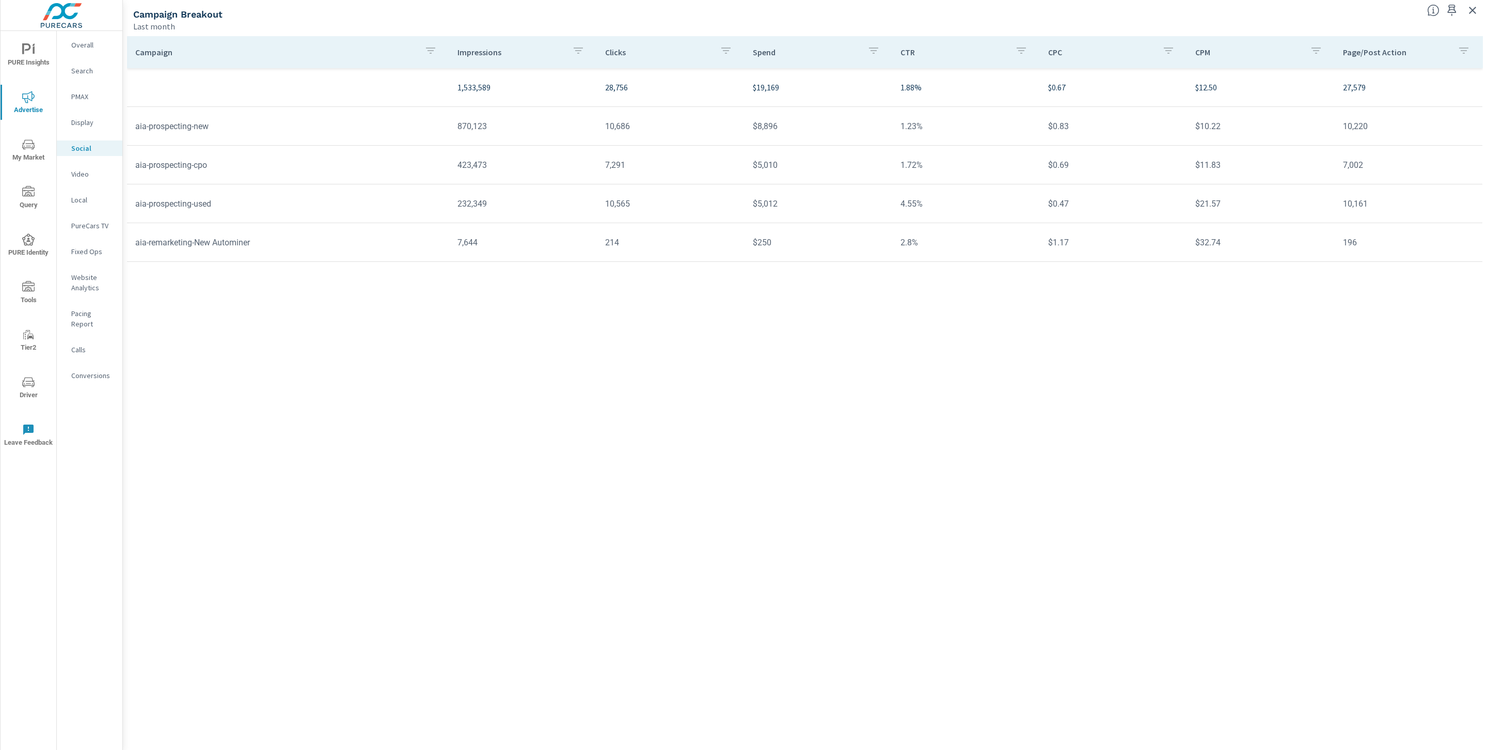
click at [714, 429] on div "Campaign Impressions Clicks Spend CTR CPC CPM Page/Post Action 1,533,589 28,756…" at bounding box center [805, 383] width 1356 height 694
drag, startPoint x: 267, startPoint y: 242, endPoint x: 130, endPoint y: 240, distance: 136.9
click at [130, 240] on td "aia-remarketing-New Autominer" at bounding box center [288, 242] width 322 height 26
drag, startPoint x: 777, startPoint y: 247, endPoint x: 755, endPoint y: 245, distance: 22.3
click at [755, 245] on td "$250" at bounding box center [819, 242] width 148 height 26
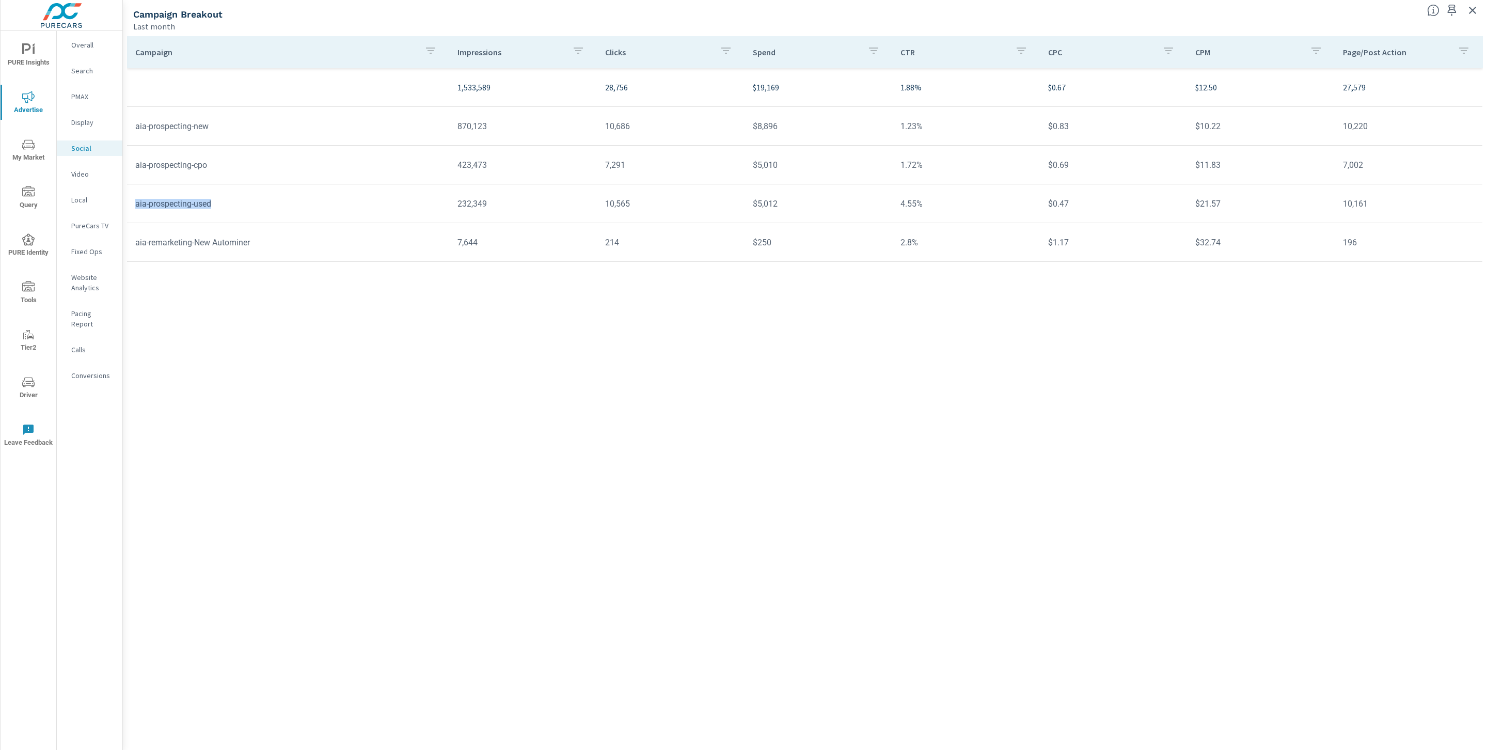
drag, startPoint x: 225, startPoint y: 203, endPoint x: 132, endPoint y: 206, distance: 93.0
click at [132, 206] on td "aia-prospecting-used" at bounding box center [288, 204] width 322 height 26
click at [208, 154] on td "aia-prospecting-cpo" at bounding box center [288, 165] width 322 height 26
click at [212, 165] on td "aia-prospecting-cpo" at bounding box center [288, 165] width 322 height 26
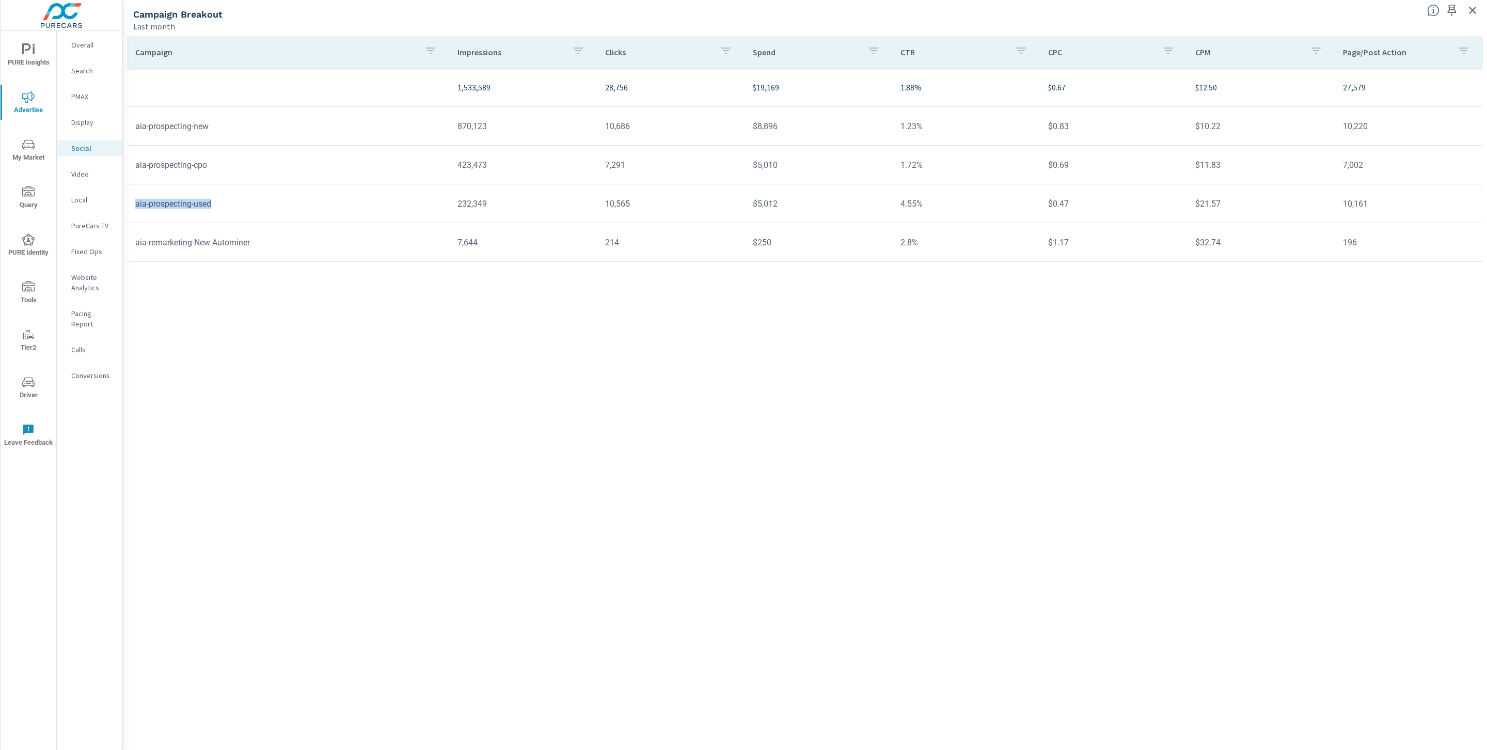
drag, startPoint x: 214, startPoint y: 203, endPoint x: 135, endPoint y: 205, distance: 79.6
click at [136, 206] on td "aia-prospecting-used" at bounding box center [288, 204] width 322 height 26
drag, startPoint x: 759, startPoint y: 123, endPoint x: 741, endPoint y: 124, distance: 17.6
click at [742, 123] on tr "aia-prospecting-new 870,123 10,686 $8,896 1.23% $0.83 $10.22 10,220" at bounding box center [805, 126] width 1356 height 39
click at [741, 124] on td "10,686" at bounding box center [671, 126] width 148 height 26
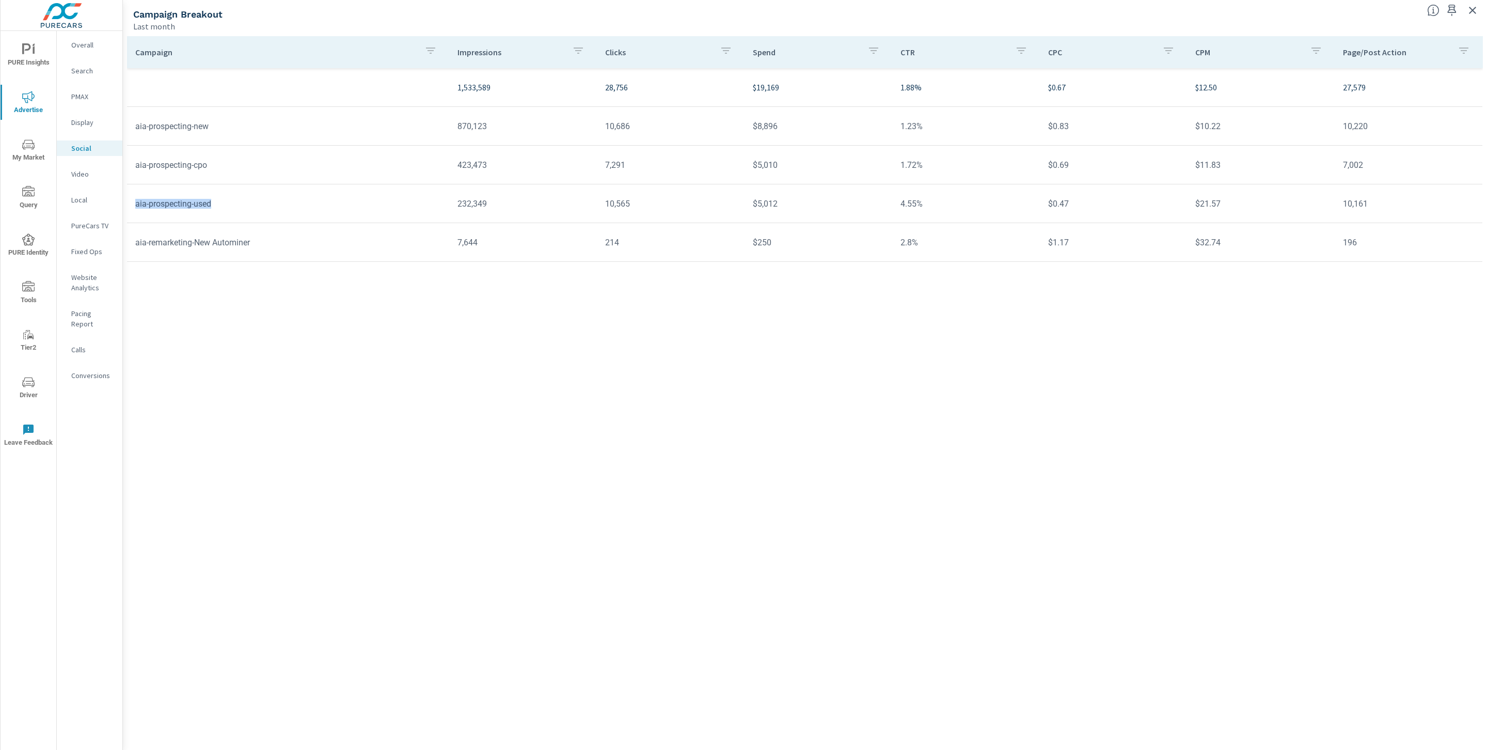
drag, startPoint x: 232, startPoint y: 209, endPoint x: 129, endPoint y: 206, distance: 102.8
click at [129, 206] on td "aia-prospecting-used" at bounding box center [288, 204] width 322 height 26
click at [239, 201] on td "aia-prospecting-used" at bounding box center [288, 204] width 322 height 26
drag, startPoint x: 224, startPoint y: 203, endPoint x: 153, endPoint y: 161, distance: 82.7
click at [153, 161] on tbody "1,533,589 28,756 $19,169 1.88% $0.67 $12.50 27,579 aia-prospecting-new 870,123 …" at bounding box center [805, 165] width 1356 height 194
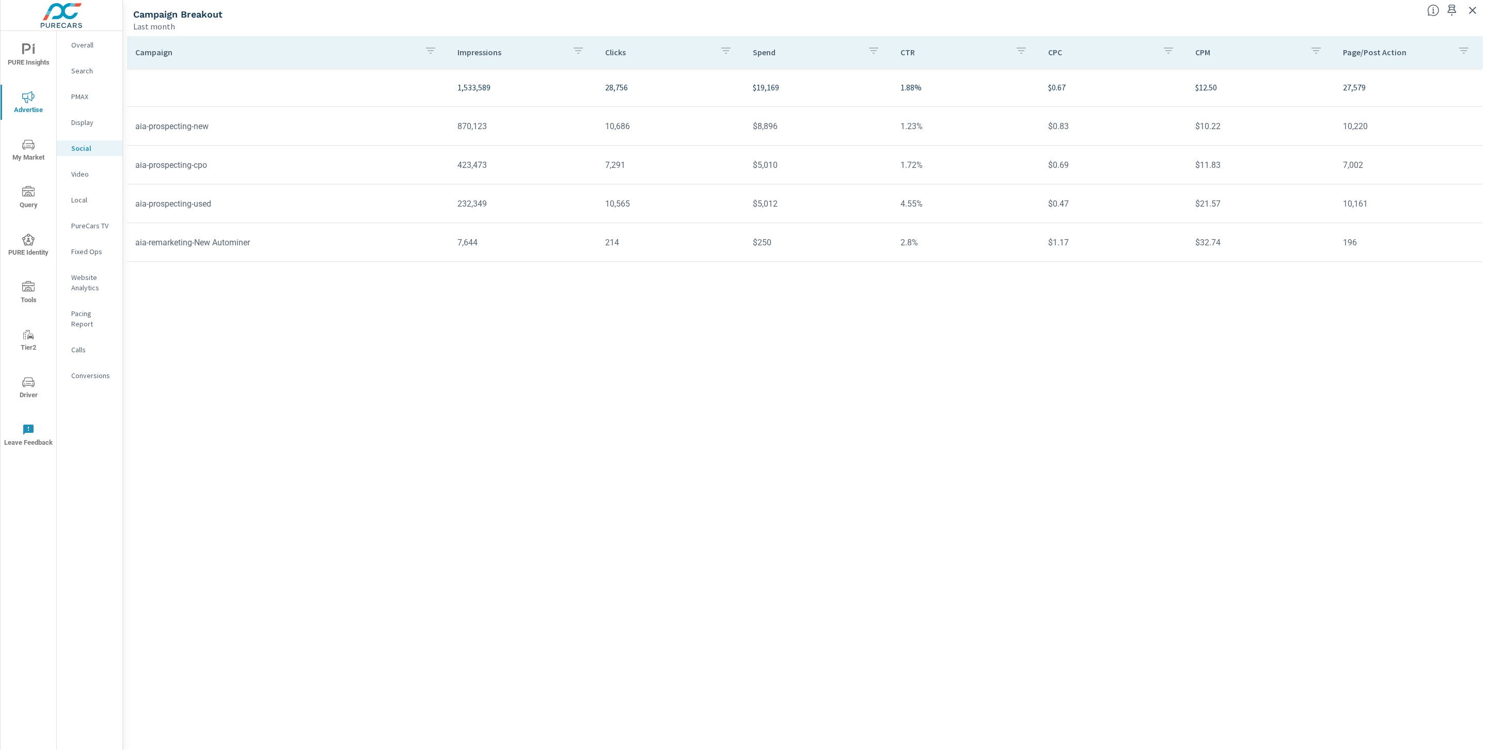
click at [194, 158] on td "aia-prospecting-cpo" at bounding box center [288, 165] width 322 height 26
drag, startPoint x: 306, startPoint y: 228, endPoint x: 262, endPoint y: 242, distance: 45.9
click at [246, 242] on td "aia-remarketing-New Autominer" at bounding box center [288, 242] width 322 height 26
click at [288, 240] on td "aia-remarketing-New Autominer" at bounding box center [288, 242] width 322 height 26
click at [1472, 15] on icon "button" at bounding box center [1473, 10] width 12 height 12
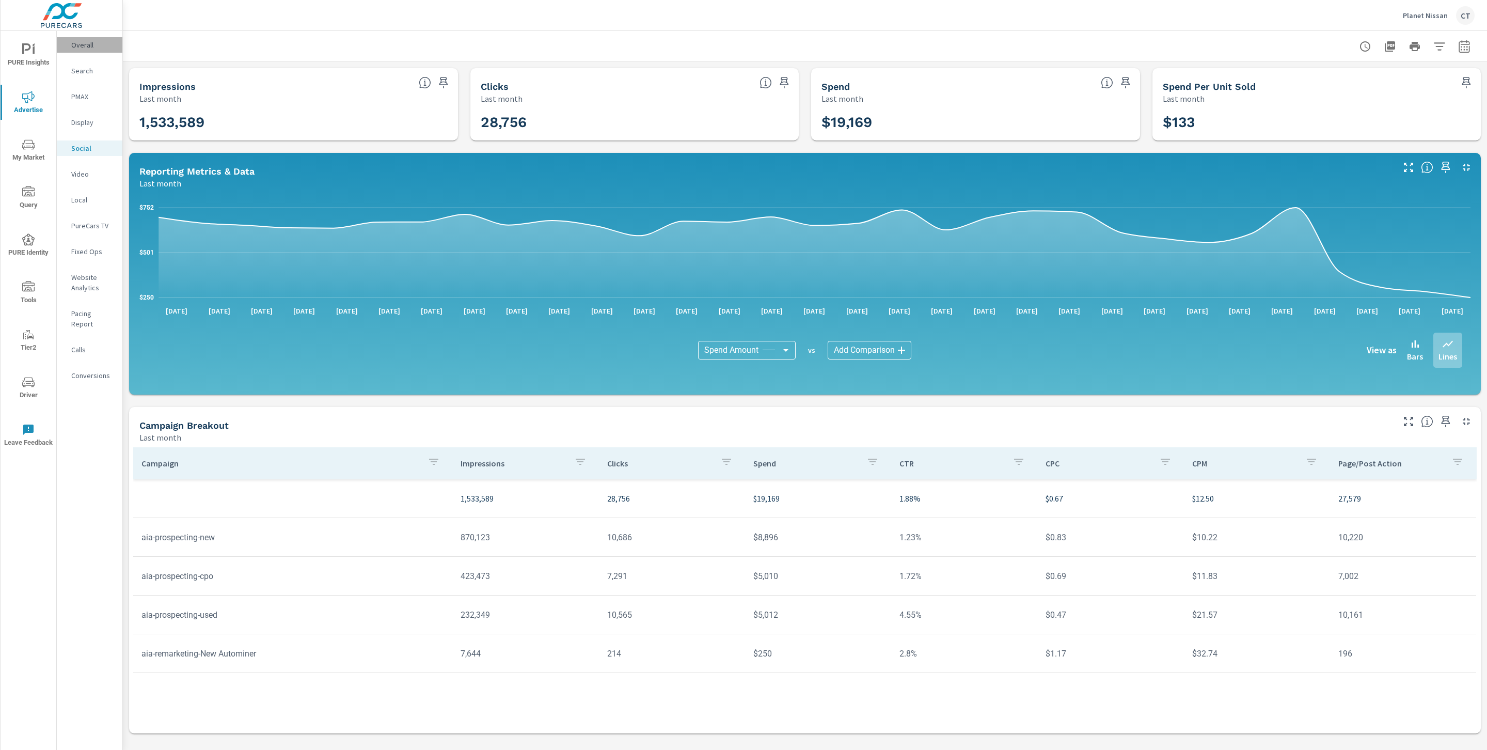
click at [84, 42] on p "Overall" at bounding box center [92, 45] width 43 height 10
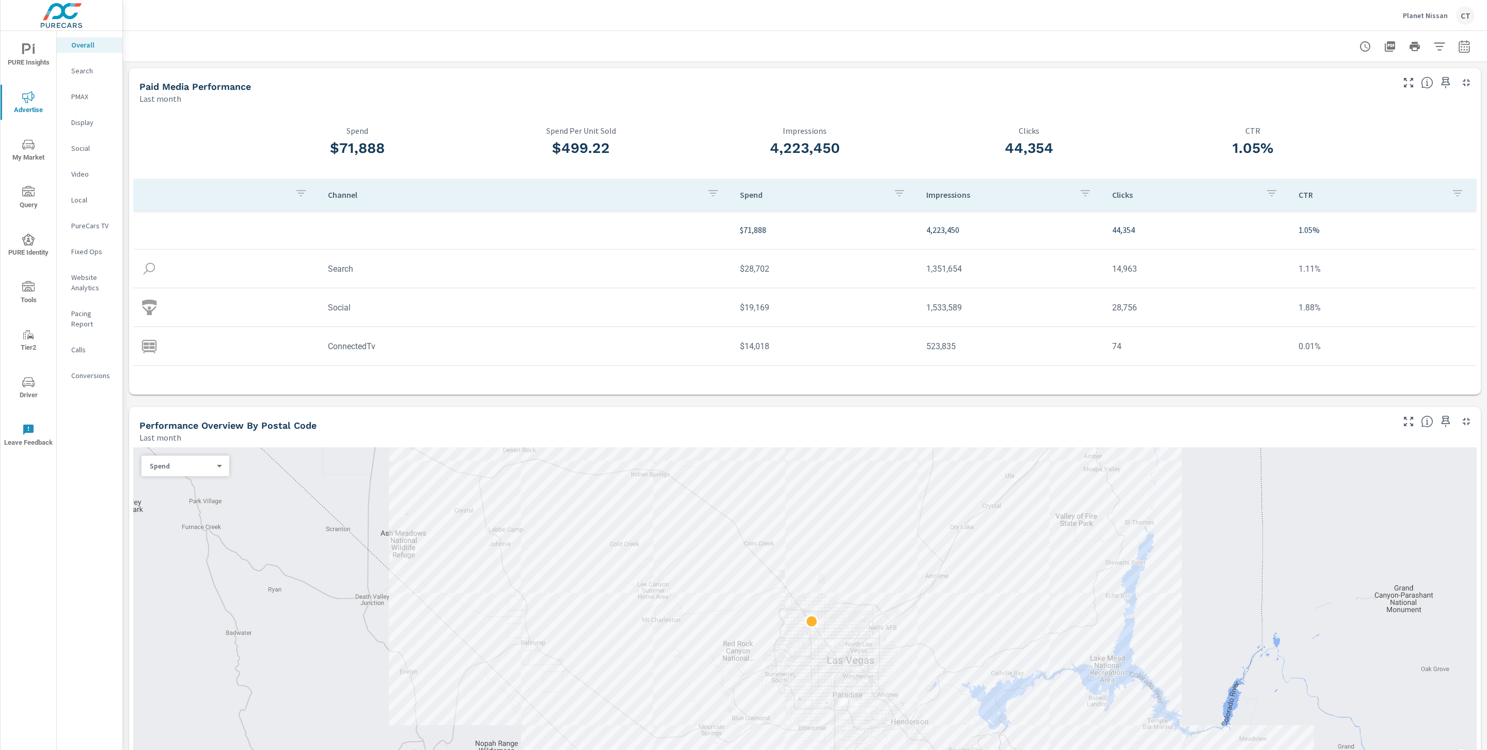
scroll to position [29, 0]
click at [936, 357] on td "814,372" at bounding box center [1011, 355] width 186 height 26
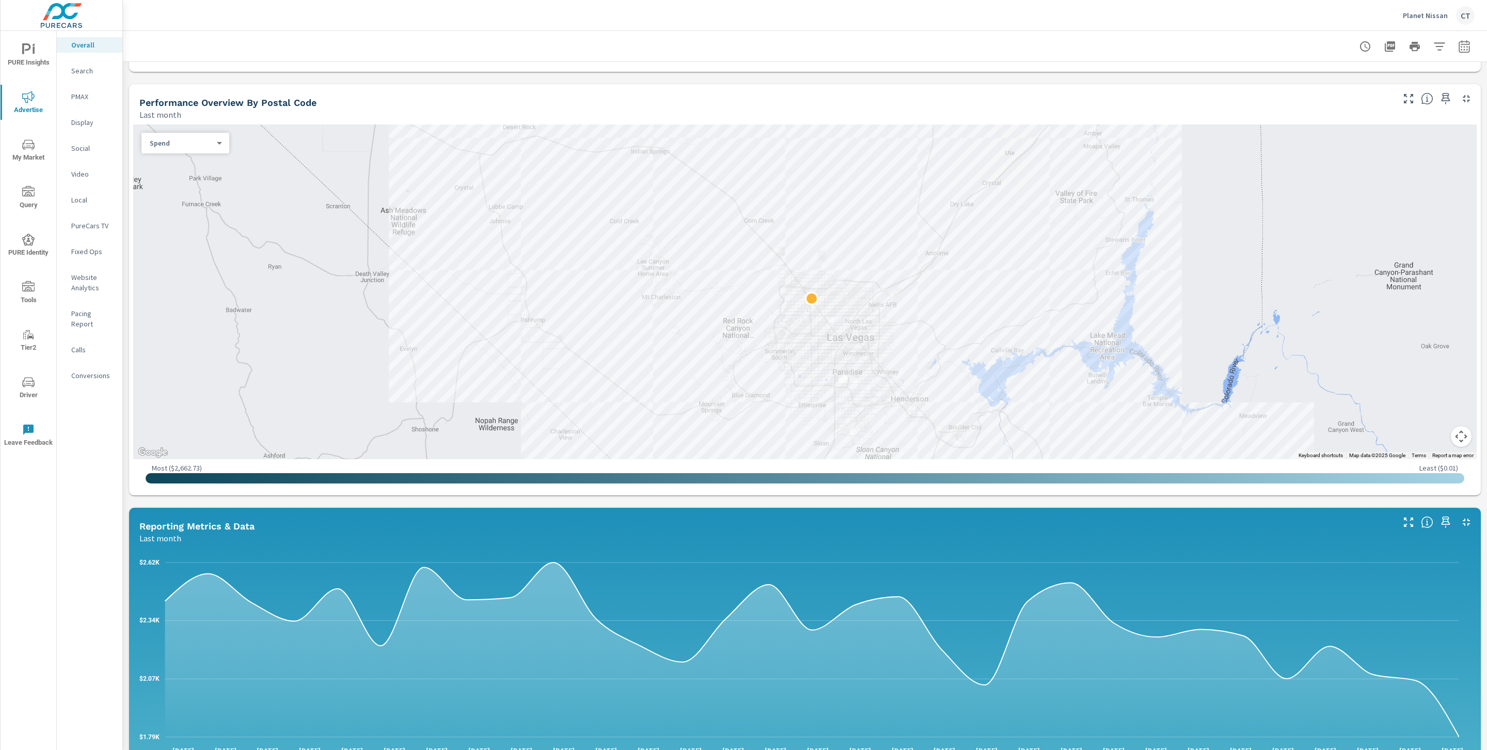
scroll to position [346, 0]
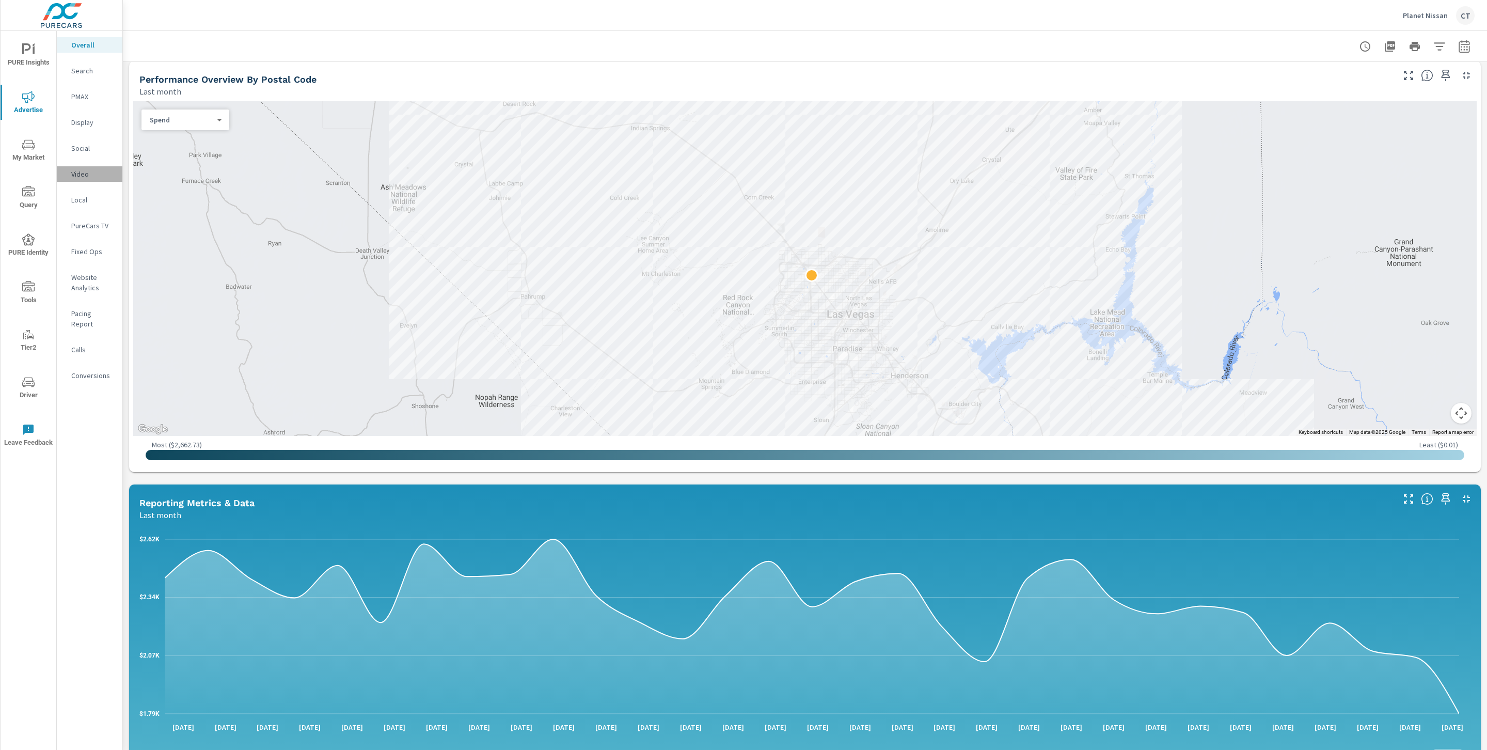
click at [84, 176] on p "Video" at bounding box center [92, 174] width 43 height 10
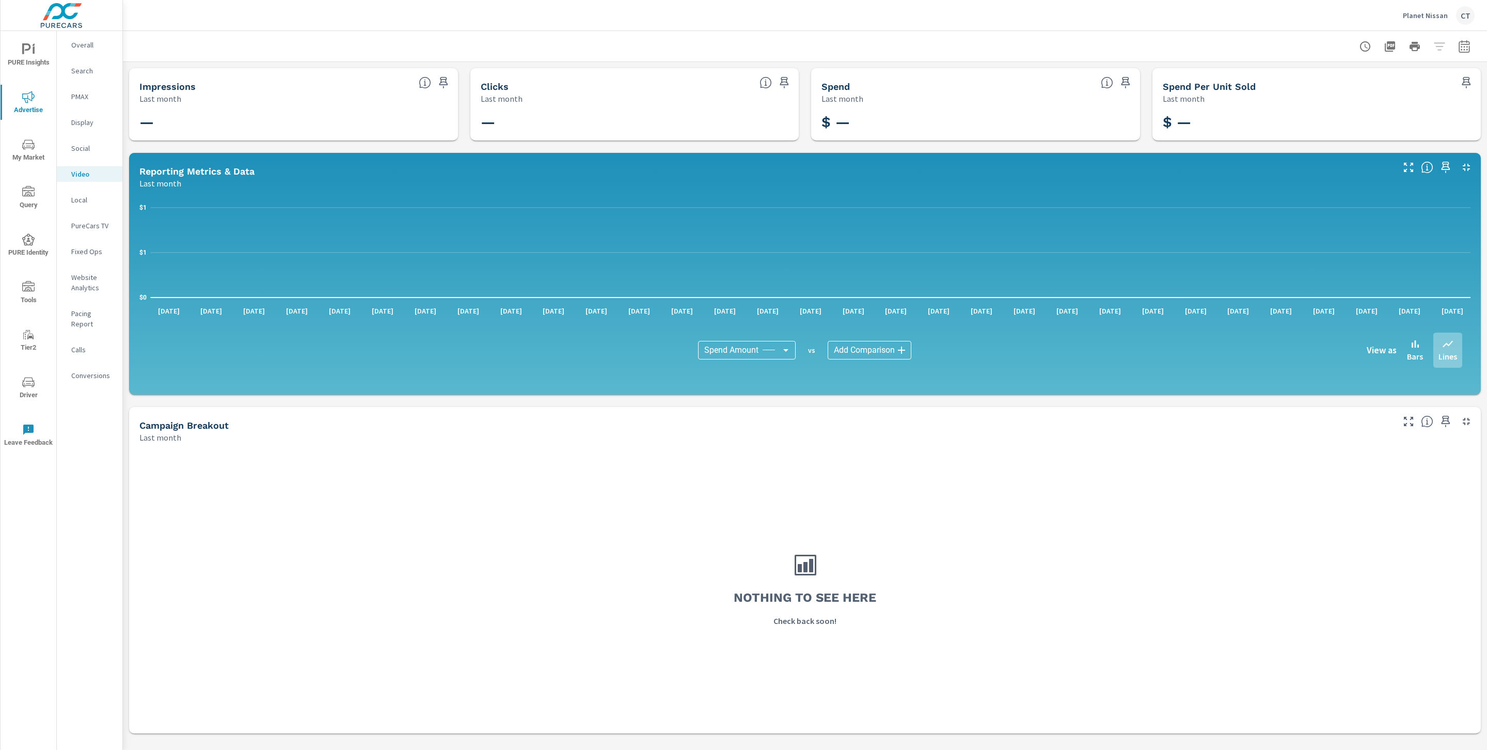
click at [1439, 48] on div at bounding box center [1415, 46] width 120 height 21
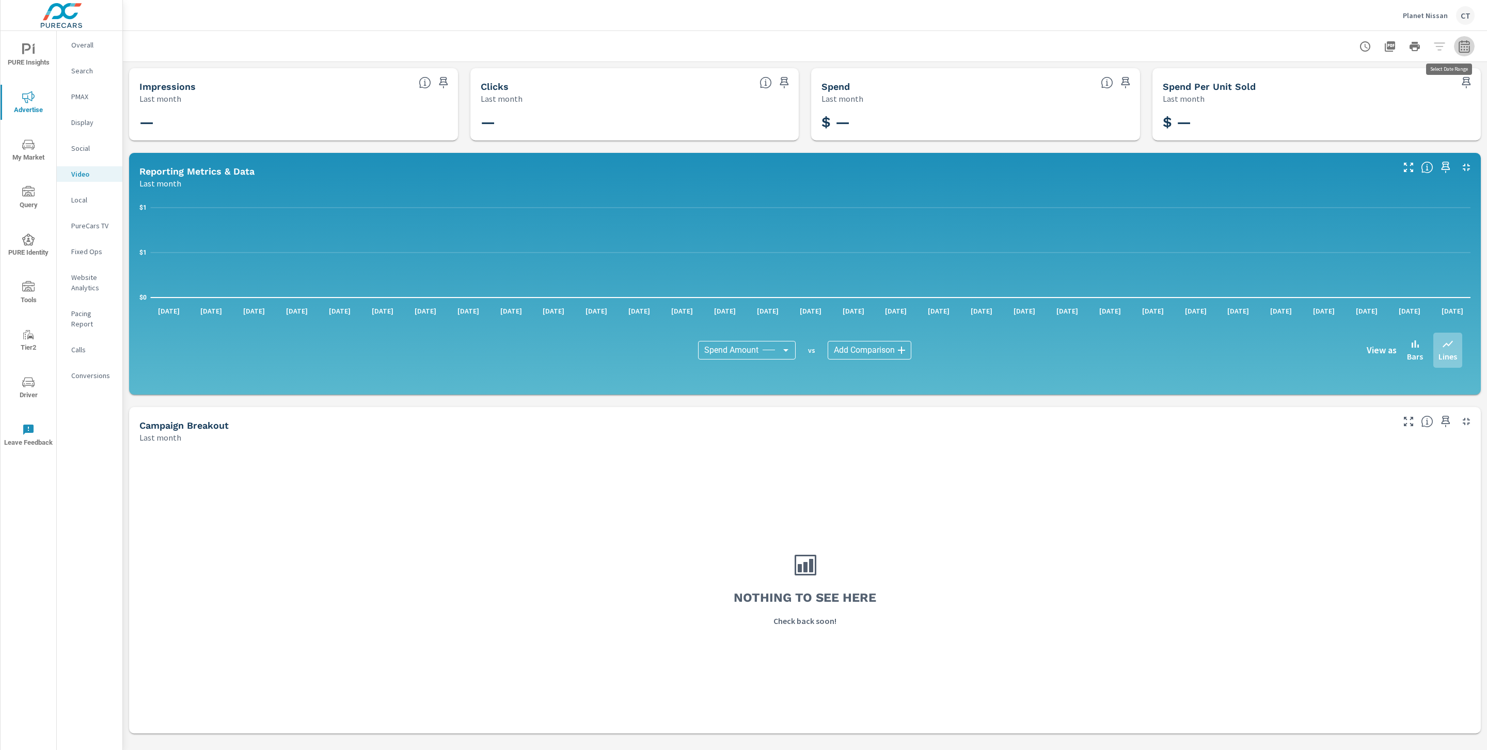
click at [1456, 47] on button "button" at bounding box center [1464, 46] width 21 height 21
select select "Last month"
click at [267, 98] on div "Last month" at bounding box center [274, 98] width 271 height 12
click at [84, 44] on p "Overall" at bounding box center [92, 45] width 43 height 10
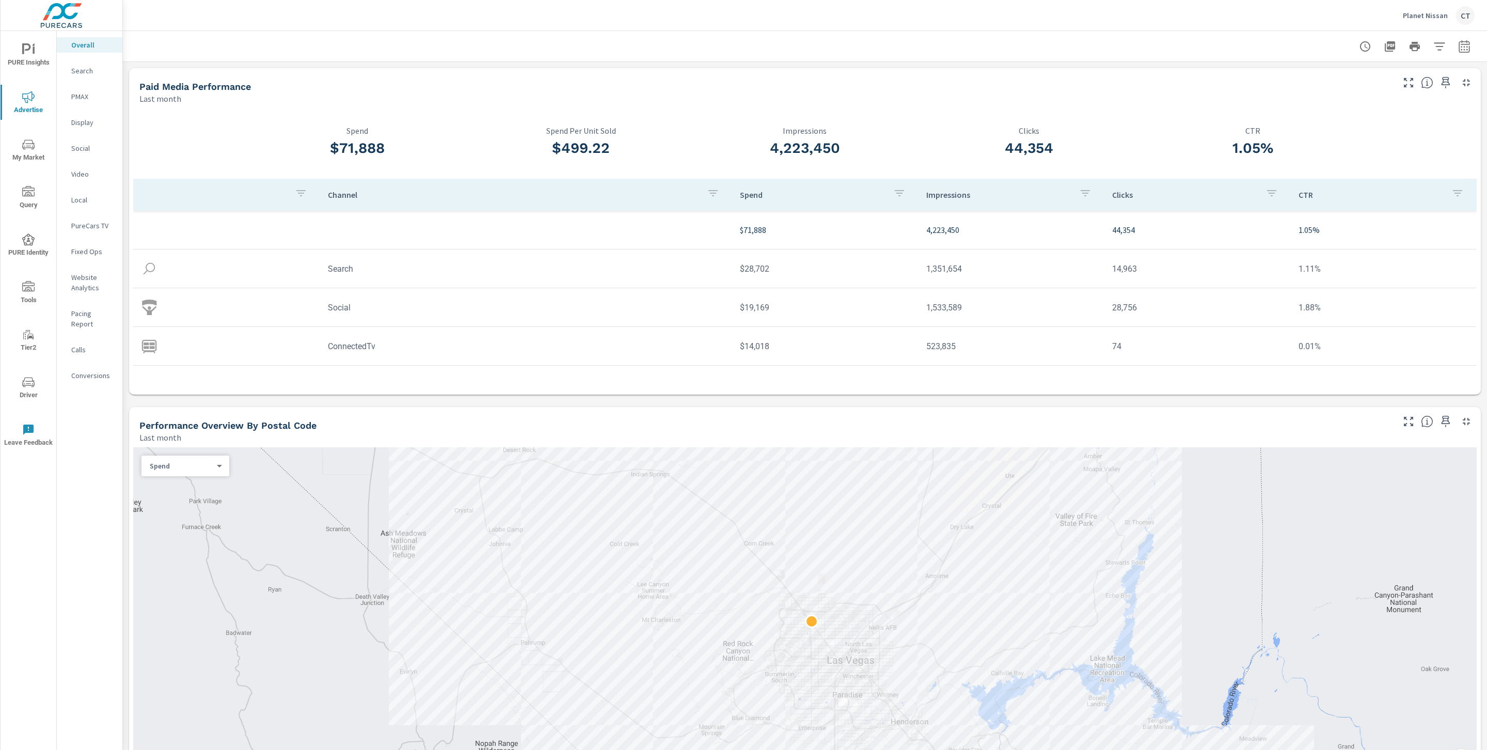
scroll to position [29, 0]
click at [1459, 44] on icon "button" at bounding box center [1464, 46] width 11 height 12
click at [1399, 86] on select "Custom [DATE] Last week Last 7 days Last 14 days Last 30 days Last 45 days Last…" at bounding box center [1370, 89] width 103 height 21
click at [1319, 79] on select "Custom [DATE] Last week Last 7 days Last 14 days Last 30 days Last 45 days Last…" at bounding box center [1370, 89] width 103 height 21
select select "Month to date"
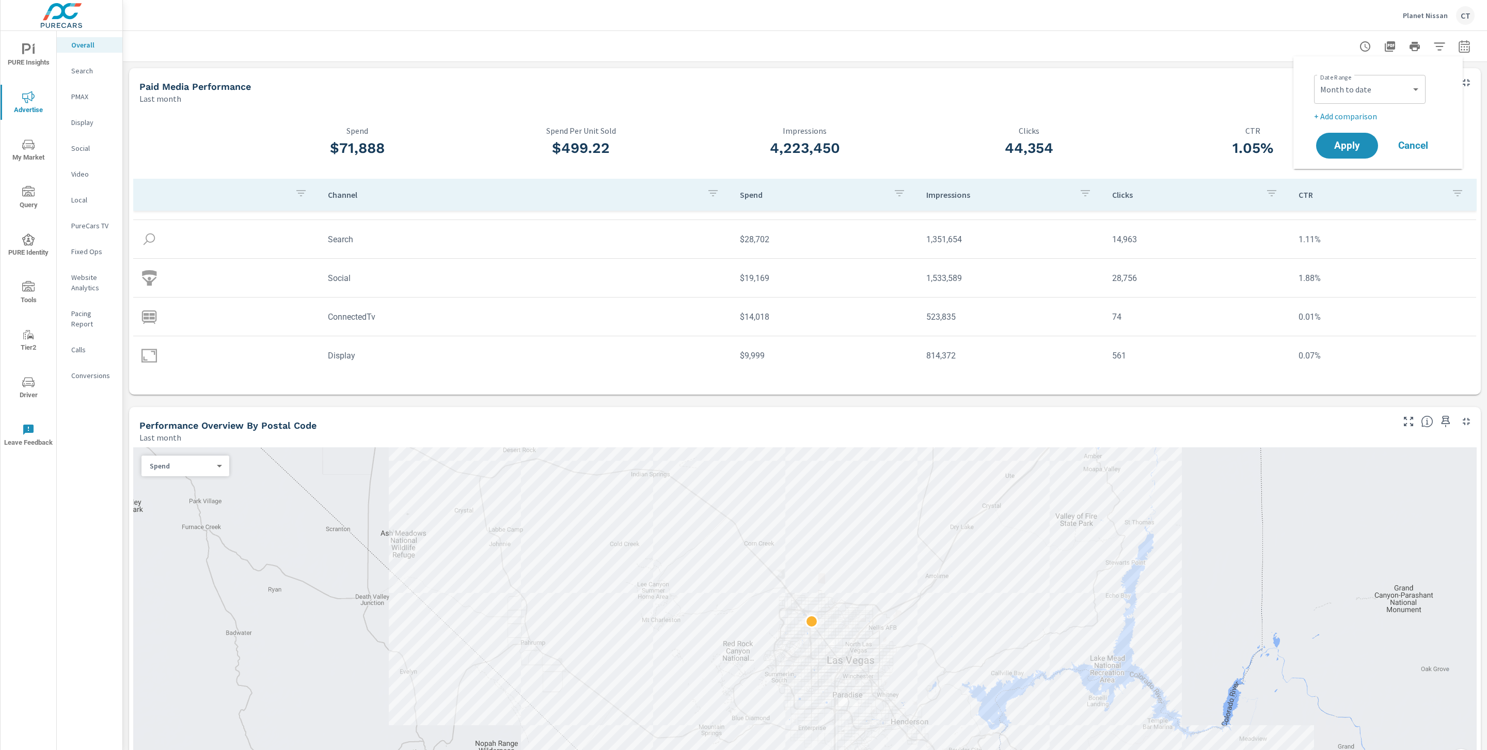
click at [1350, 109] on div "Date Range Custom Yesterday Last week Last 7 days Last 14 days Last 30 days Las…" at bounding box center [1380, 97] width 132 height 52
click at [1362, 117] on p "+ Add comparison" at bounding box center [1380, 116] width 132 height 12
select select "Previous period"
click at [1349, 170] on span "Apply" at bounding box center [1347, 175] width 42 height 10
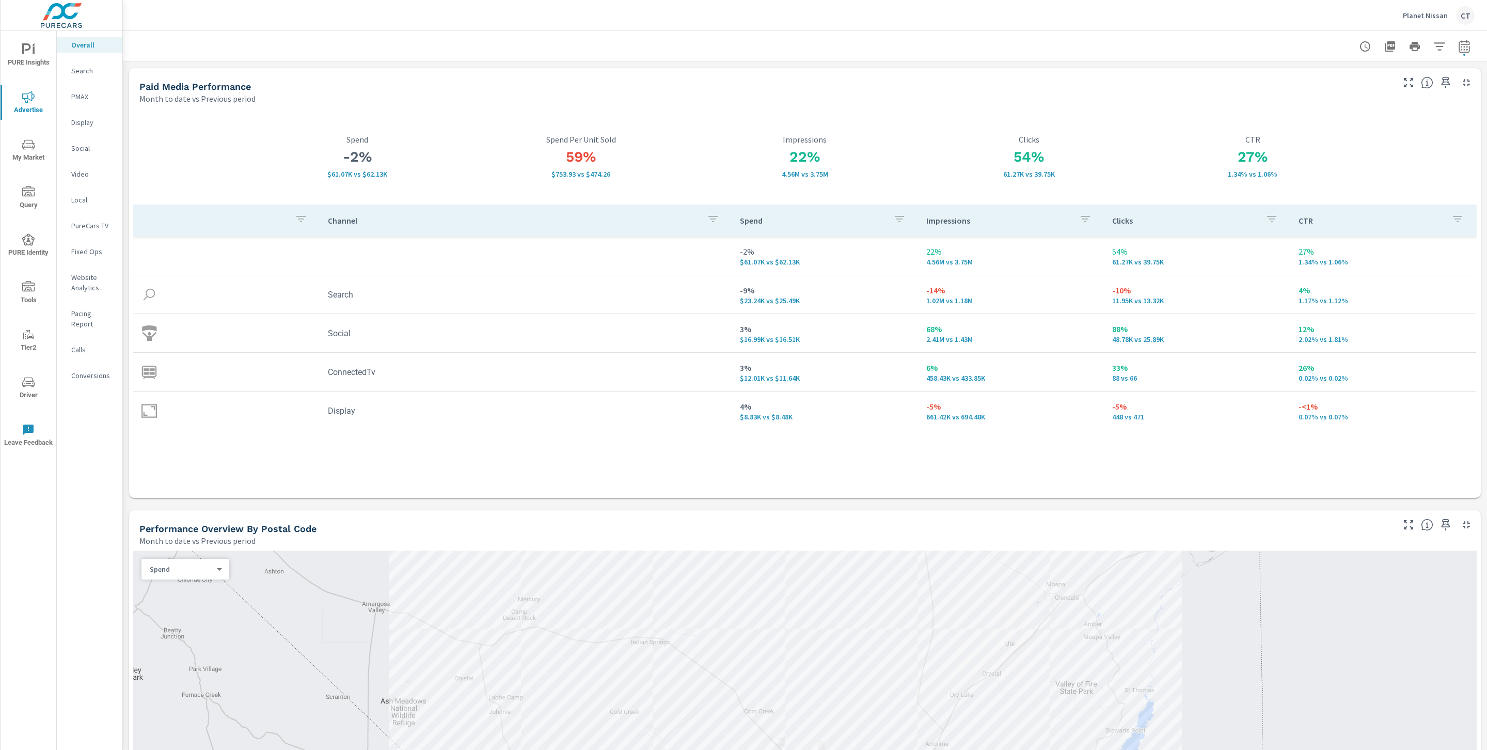
click at [32, 382] on icon "nav menu" at bounding box center [28, 382] width 12 height 12
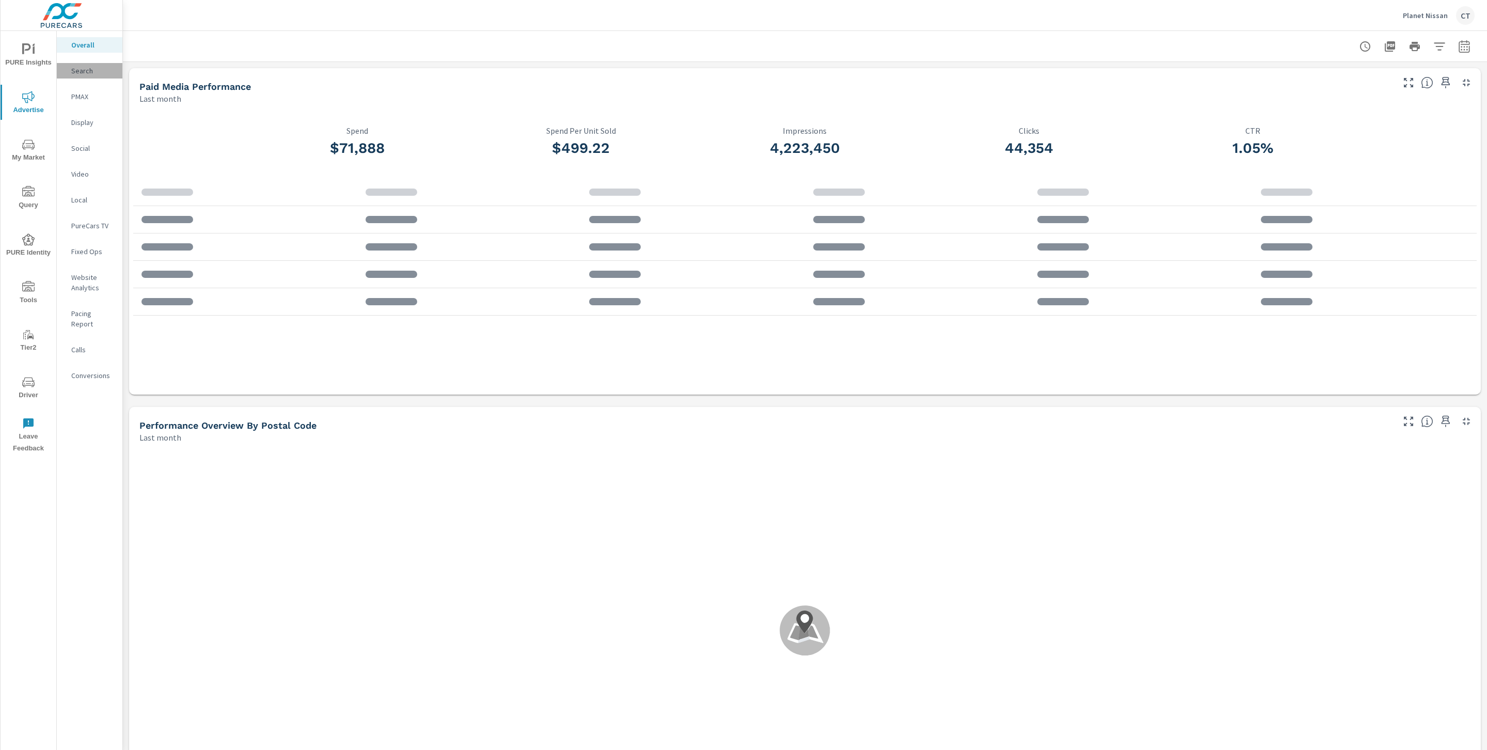
click at [74, 70] on p "Search" at bounding box center [92, 71] width 43 height 10
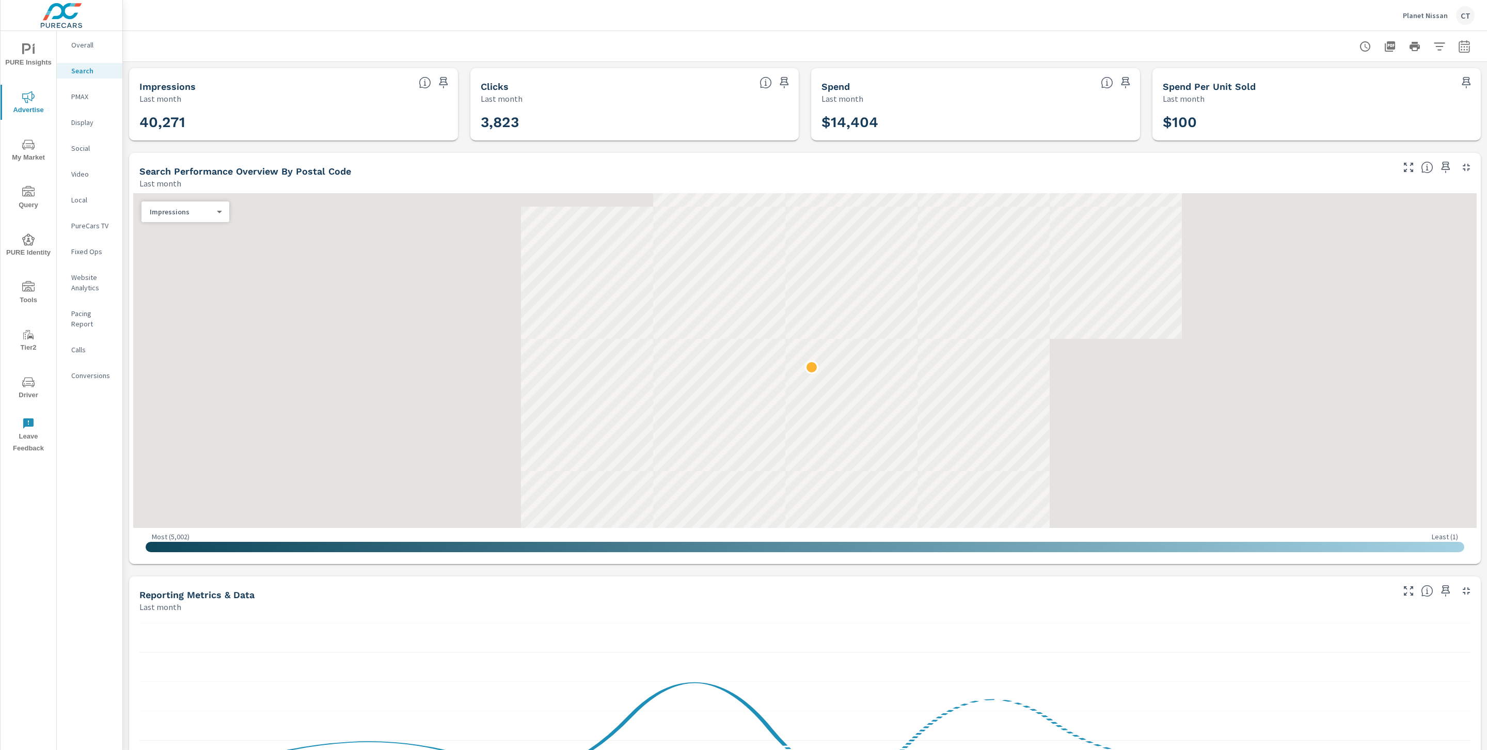
click at [1467, 41] on div at bounding box center [805, 46] width 1365 height 30
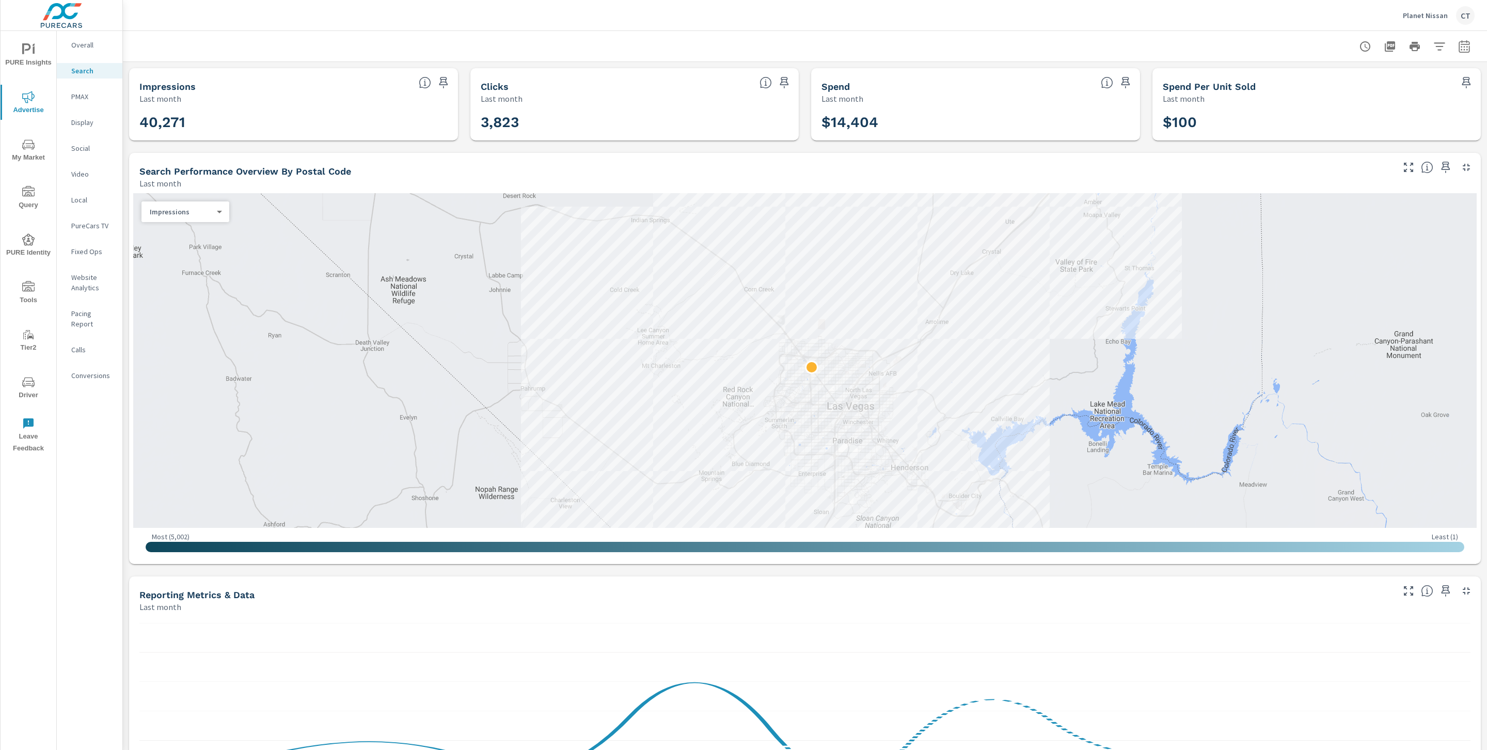
click at [1462, 43] on button "button" at bounding box center [1464, 46] width 21 height 21
click at [1388, 88] on select "Custom [DATE] Last week Last 7 days Last 14 days Last 30 days Last 45 days Last…" at bounding box center [1370, 89] width 103 height 21
click at [1319, 79] on select "Custom [DATE] Last week Last 7 days Last 14 days Last 30 days Last 45 days Last…" at bounding box center [1370, 89] width 103 height 21
select select "Month to date"
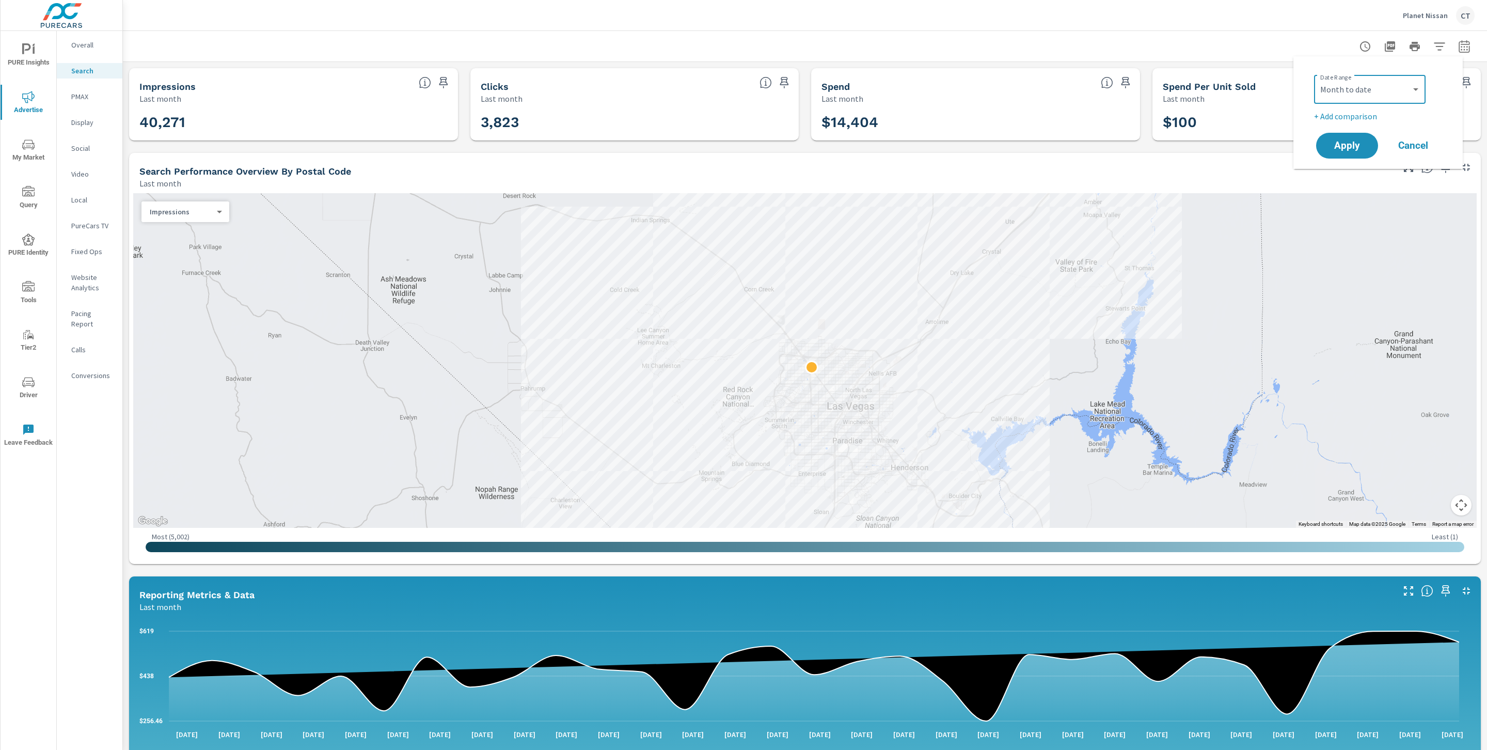
click at [1367, 116] on p "+ Add comparison" at bounding box center [1380, 116] width 132 height 12
select select "Previous period"
click at [1356, 163] on button "Apply" at bounding box center [1347, 174] width 64 height 27
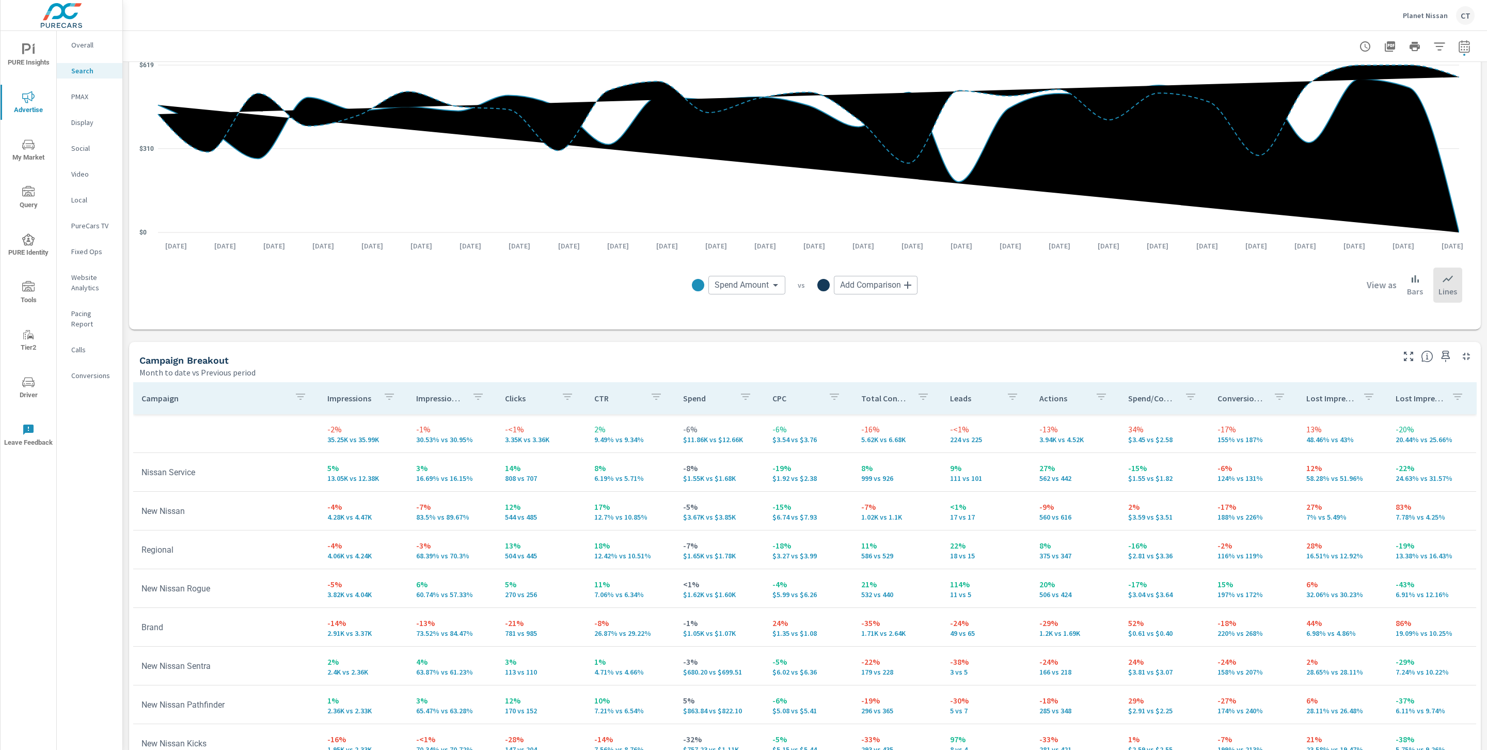
scroll to position [749, 0]
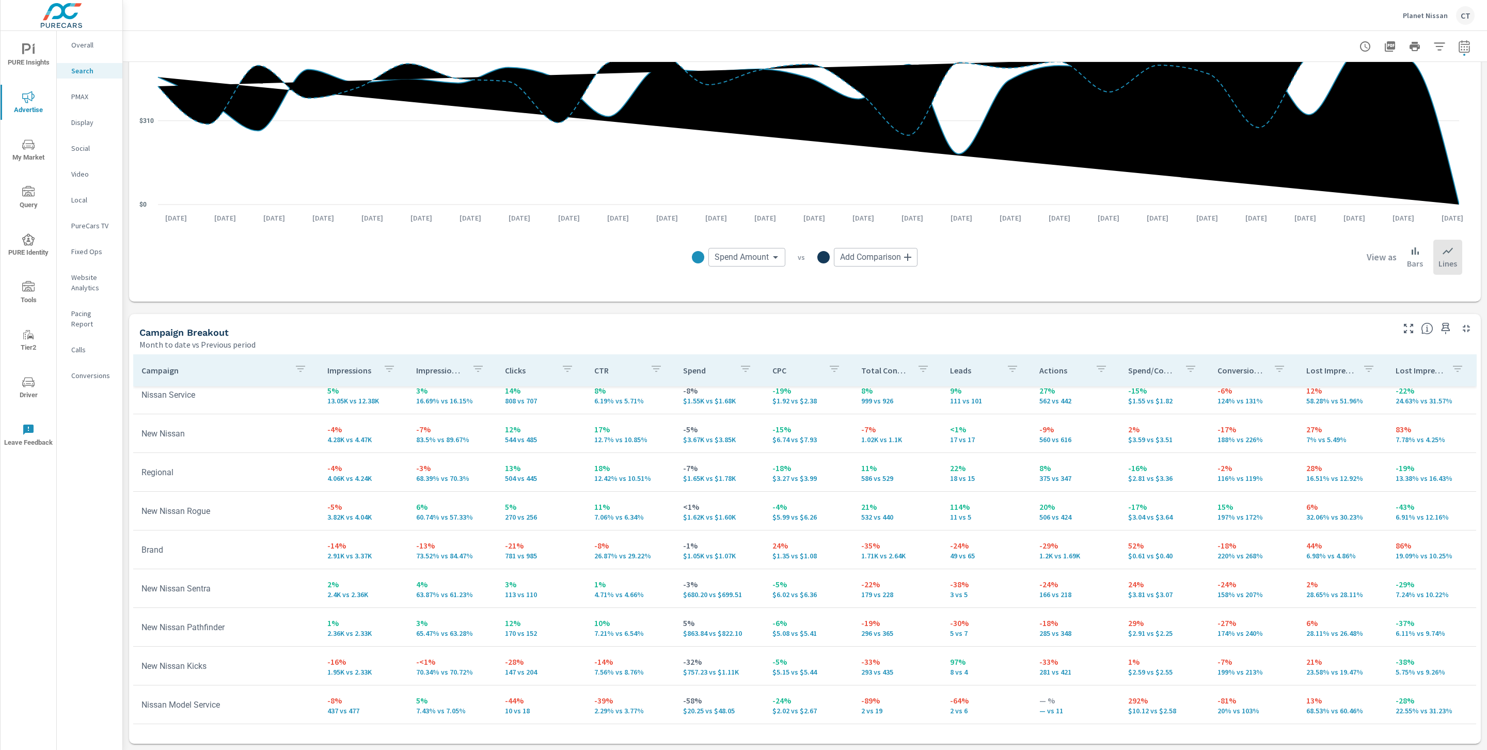
scroll to position [14, 1]
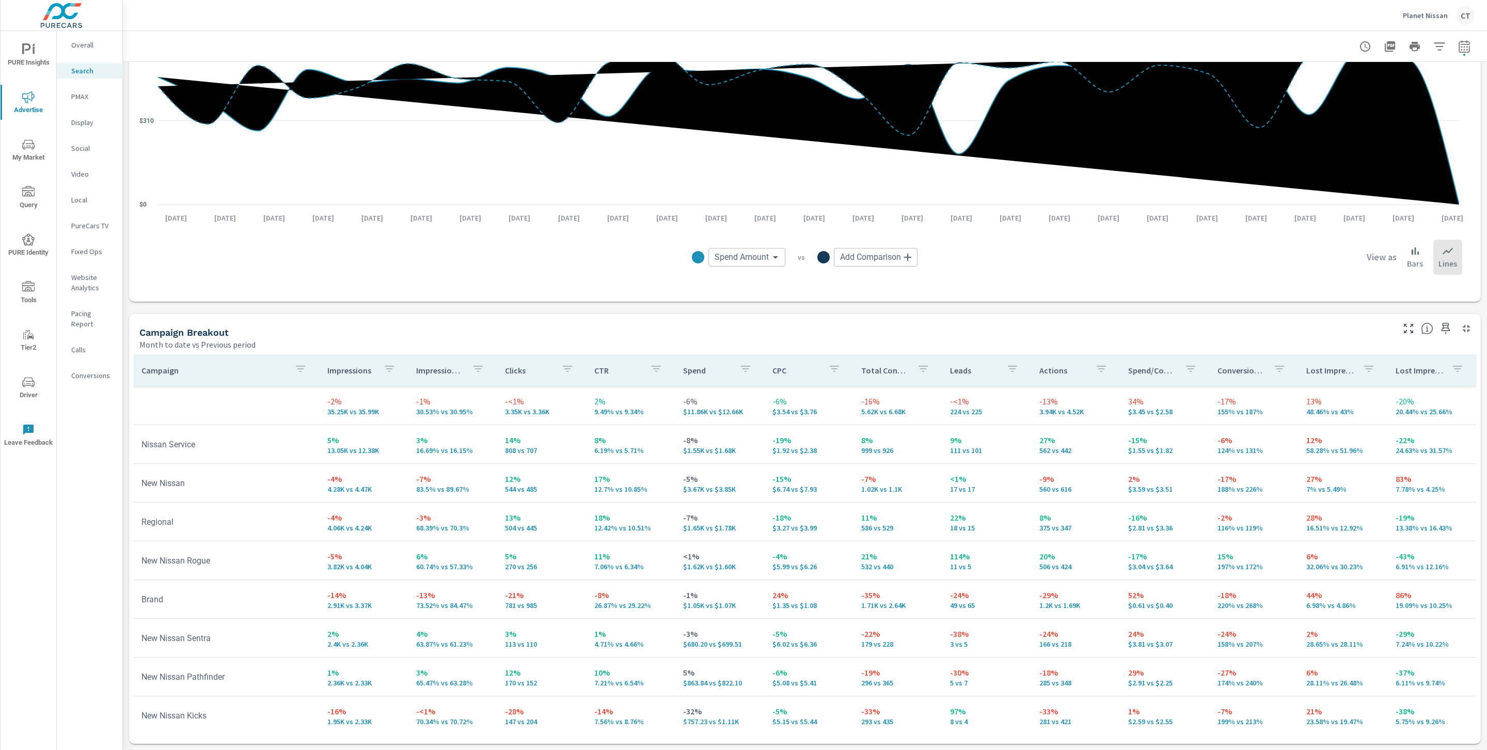
scroll to position [2, 1]
drag, startPoint x: 732, startPoint y: 446, endPoint x: 673, endPoint y: 447, distance: 58.9
click at [675, 447] on td "-8% $1.55K vs $1.68K" at bounding box center [719, 442] width 89 height 37
drag, startPoint x: 474, startPoint y: 452, endPoint x: 411, endPoint y: 451, distance: 63.5
click at [412, 450] on td "3% 16.69% vs 16.15%" at bounding box center [452, 442] width 89 height 37
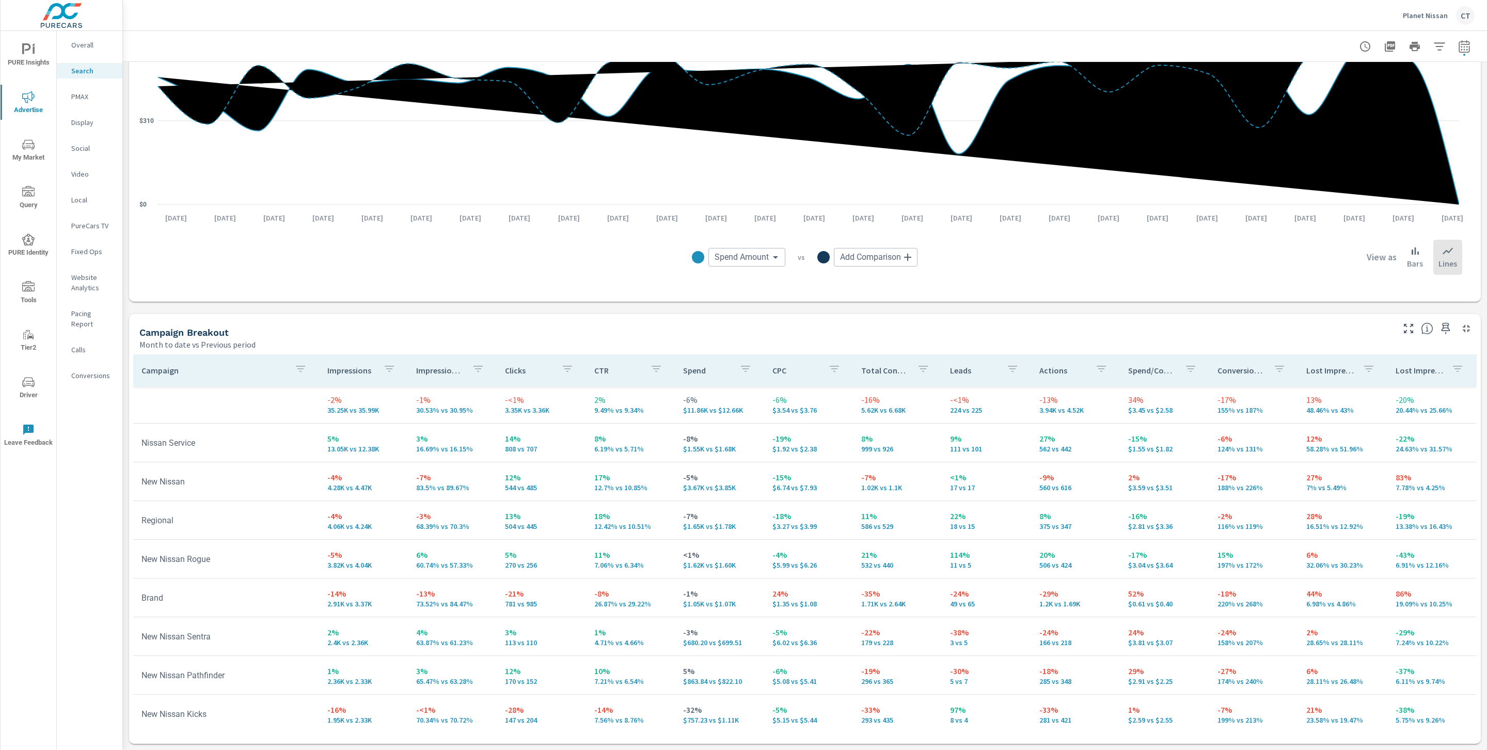
click at [437, 458] on td "3% 16.69% vs 16.15%" at bounding box center [452, 442] width 89 height 37
drag, startPoint x: 466, startPoint y: 449, endPoint x: 409, endPoint y: 448, distance: 57.9
click at [409, 448] on td "3% 16.69% vs 16.15%" at bounding box center [452, 442] width 89 height 37
click at [471, 450] on p "16.69% vs 16.15%" at bounding box center [452, 449] width 72 height 8
drag, startPoint x: 722, startPoint y: 446, endPoint x: 683, endPoint y: 441, distance: 38.6
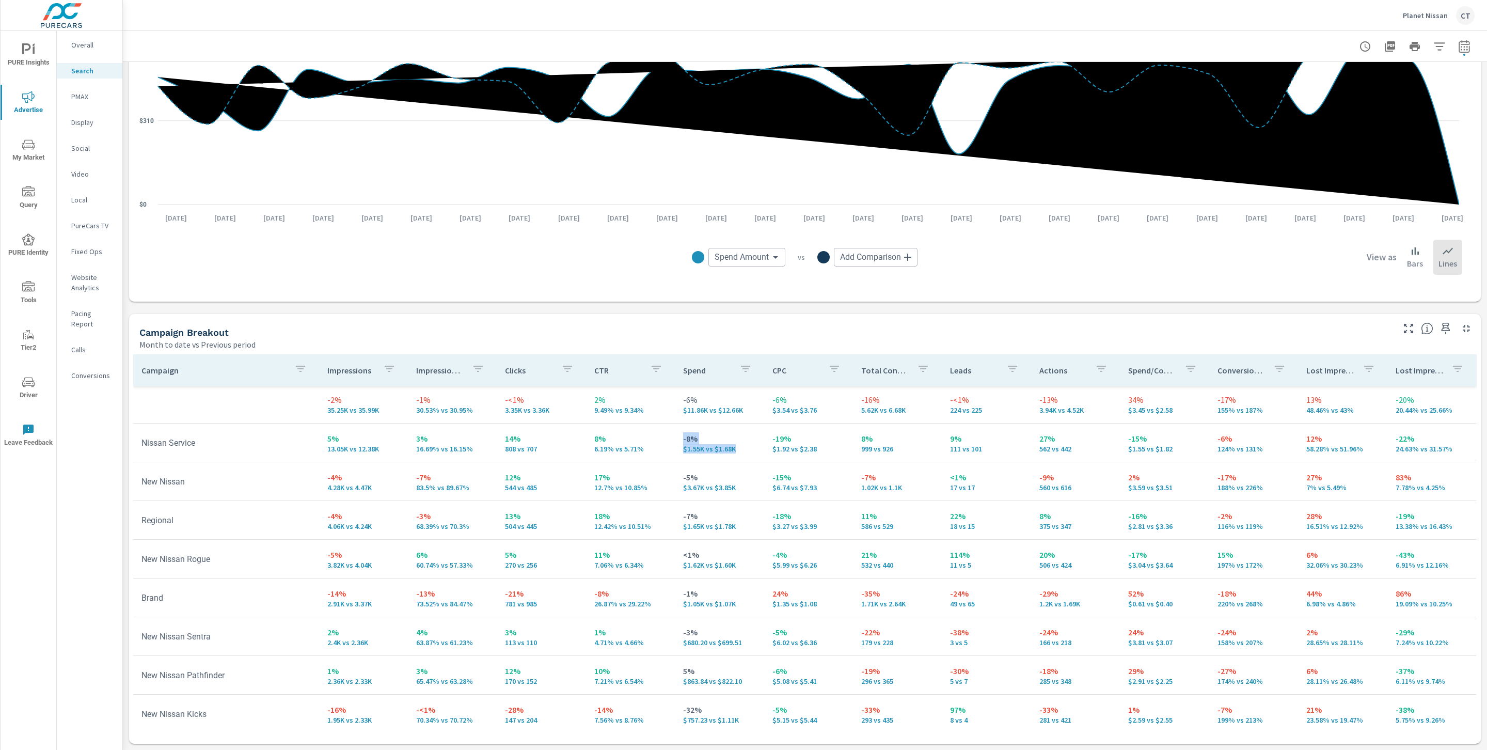
click at [675, 438] on td "-8% $1.55K vs $1.68K" at bounding box center [719, 442] width 89 height 37
click at [731, 455] on td "-8% $1.55K vs $1.68K" at bounding box center [719, 442] width 89 height 37
click at [734, 448] on p "$1.55K vs $1.68K" at bounding box center [719, 449] width 72 height 8
click at [764, 457] on td "-19% $1.92 vs $2.38" at bounding box center [808, 442] width 89 height 37
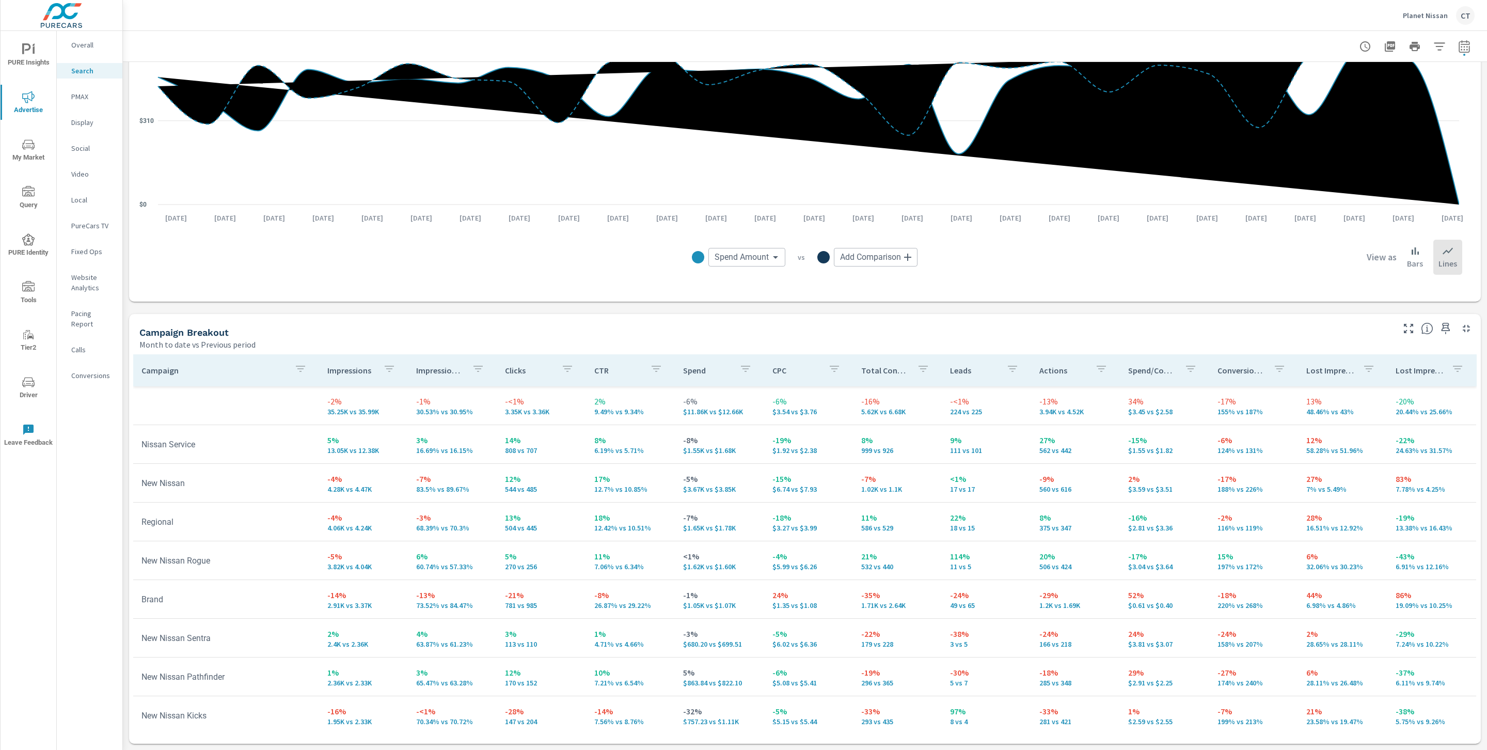
click at [1335, 324] on div "Campaign Breakout Month to date vs Previous period" at bounding box center [762, 332] width 1267 height 37
click at [98, 96] on p "PMAX" at bounding box center [92, 96] width 43 height 10
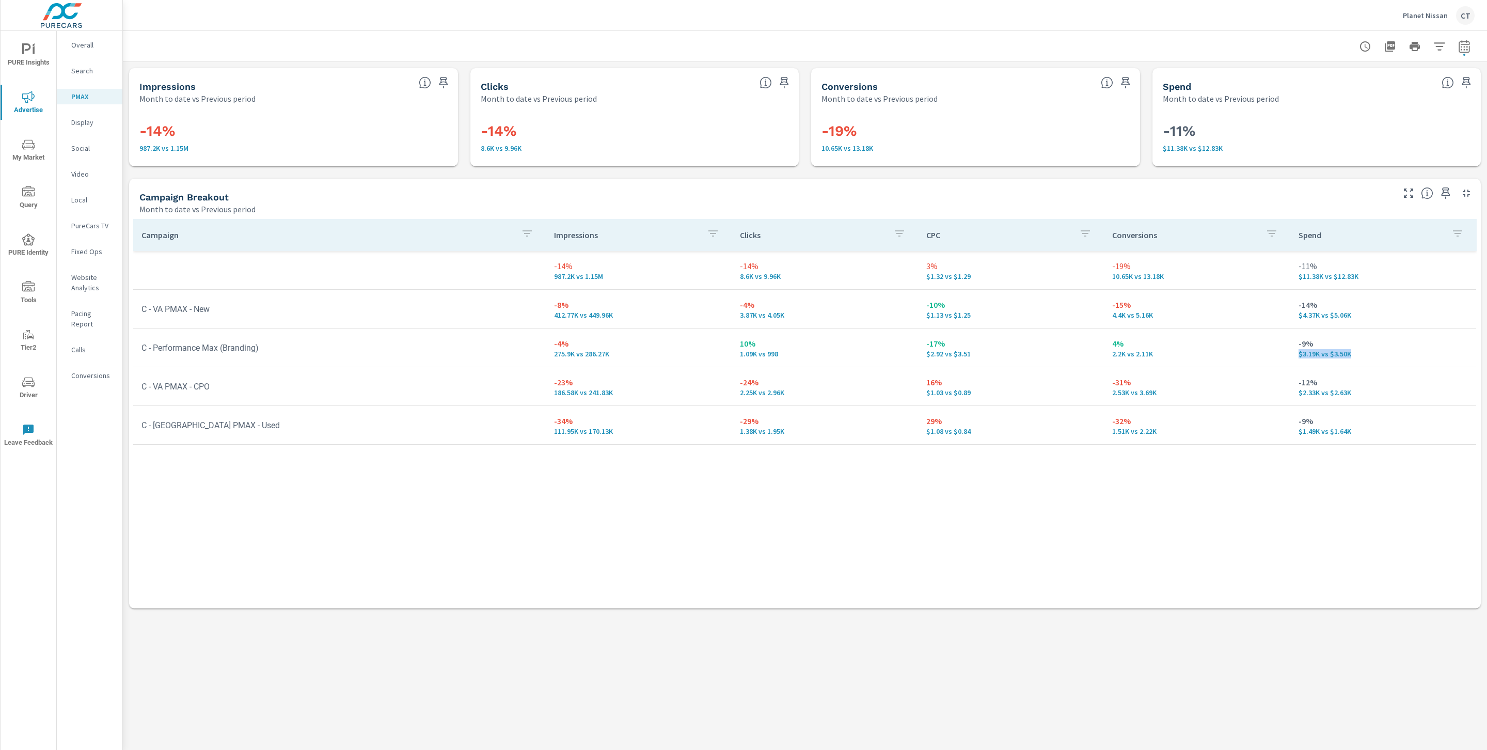
drag, startPoint x: 1366, startPoint y: 354, endPoint x: 1297, endPoint y: 350, distance: 69.3
click at [1297, 350] on td "-9% $3.19K vs $3.50K" at bounding box center [1384, 347] width 186 height 37
drag, startPoint x: 963, startPoint y: 351, endPoint x: 920, endPoint y: 344, distance: 43.3
click at [920, 344] on td "-17% $2.92 vs $3.51" at bounding box center [1011, 347] width 186 height 37
click at [1012, 344] on p "-17%" at bounding box center [1012, 343] width 170 height 12
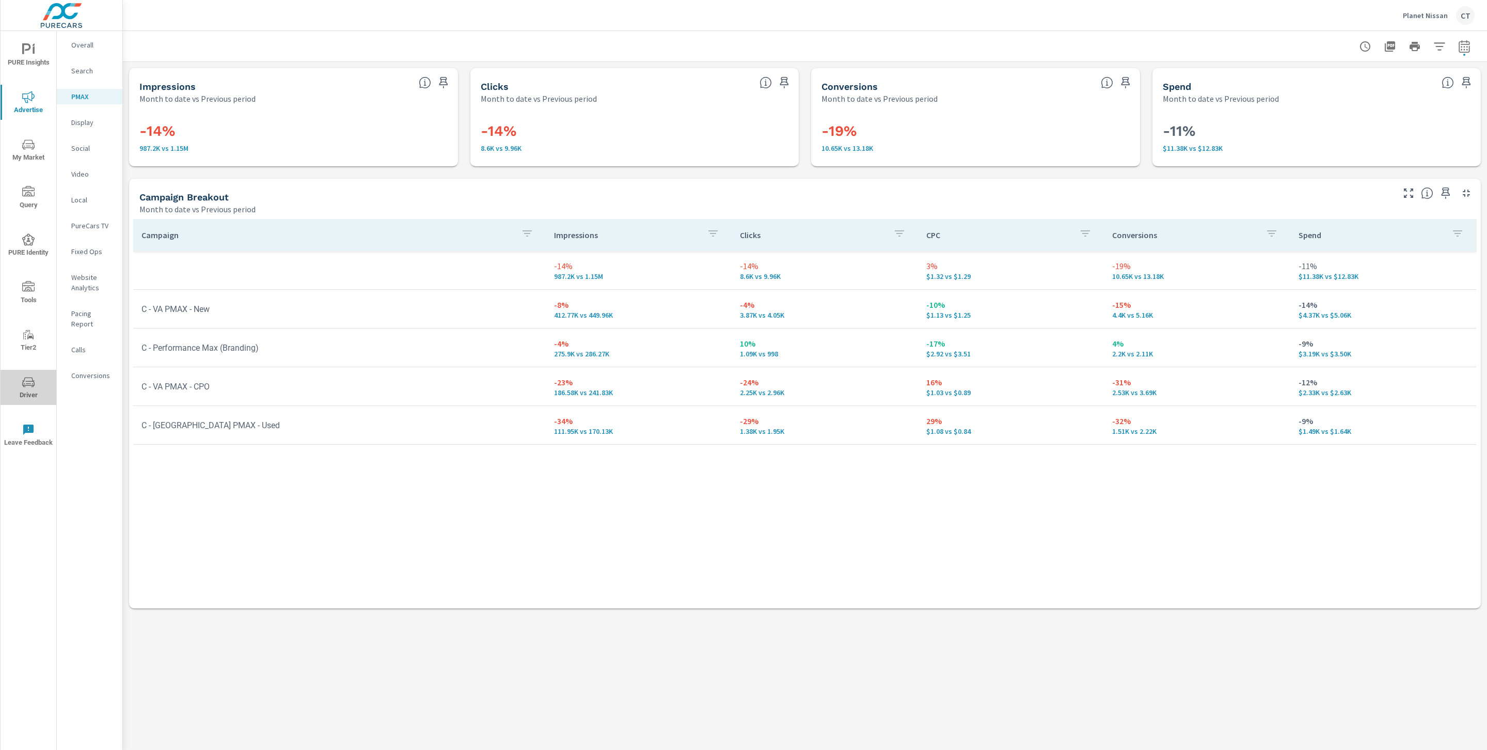
click at [39, 381] on span "Driver" at bounding box center [29, 388] width 50 height 25
